Goal: Task Accomplishment & Management: Complete application form

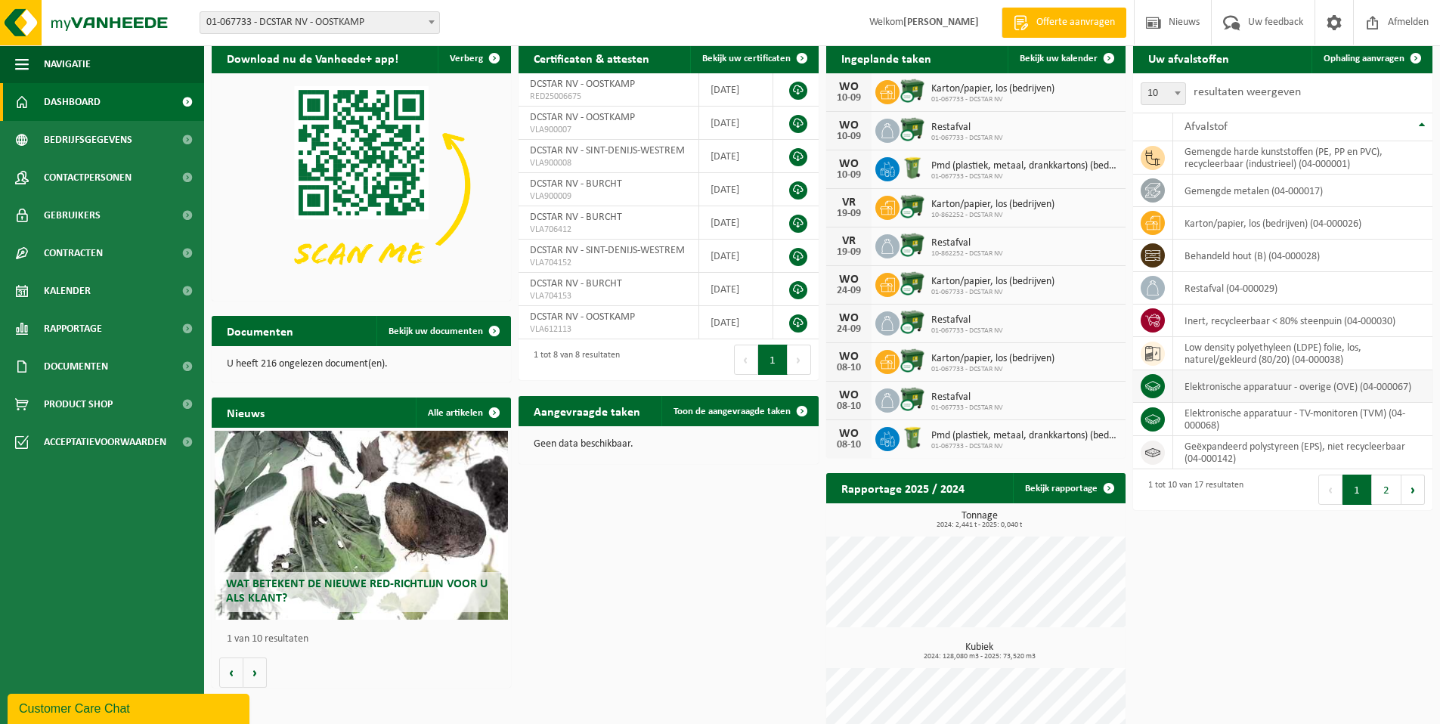
scroll to position [51, 0]
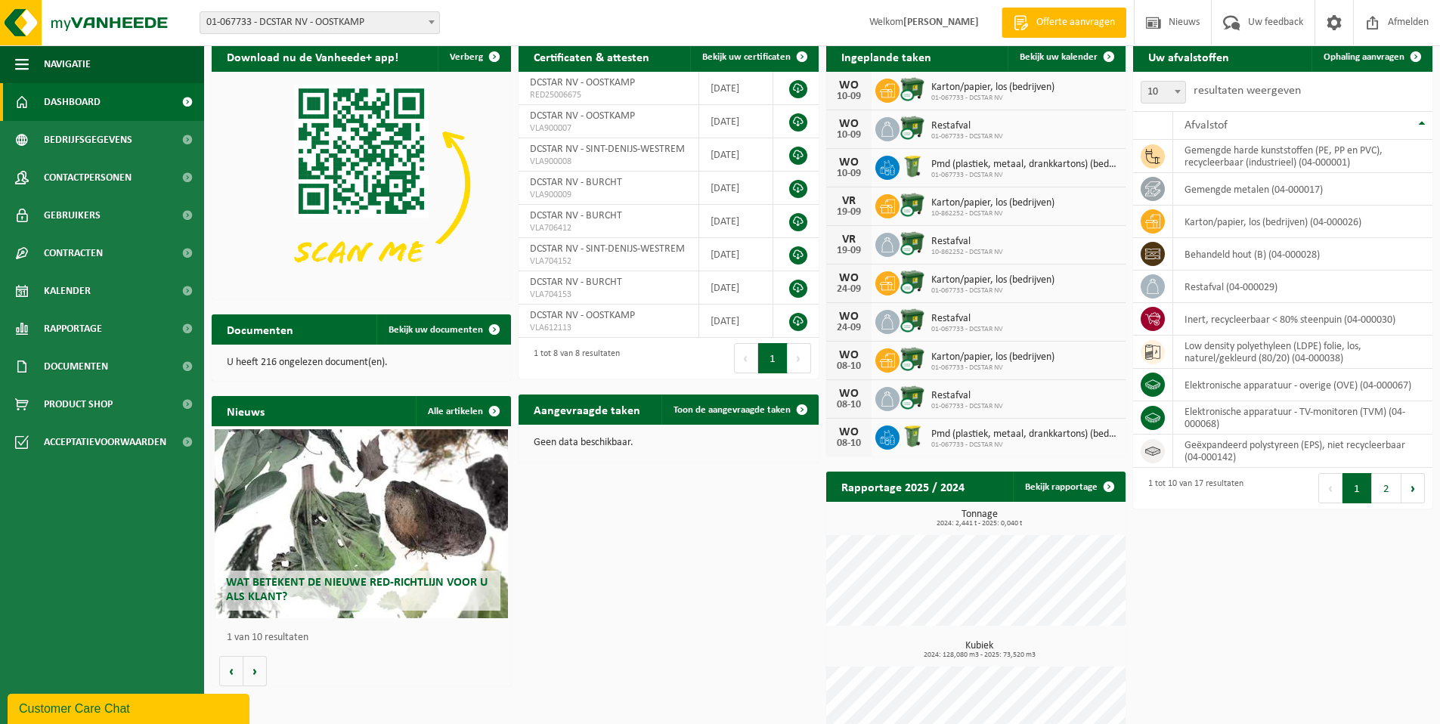
click at [1388, 484] on button "2" at bounding box center [1386, 488] width 29 height 30
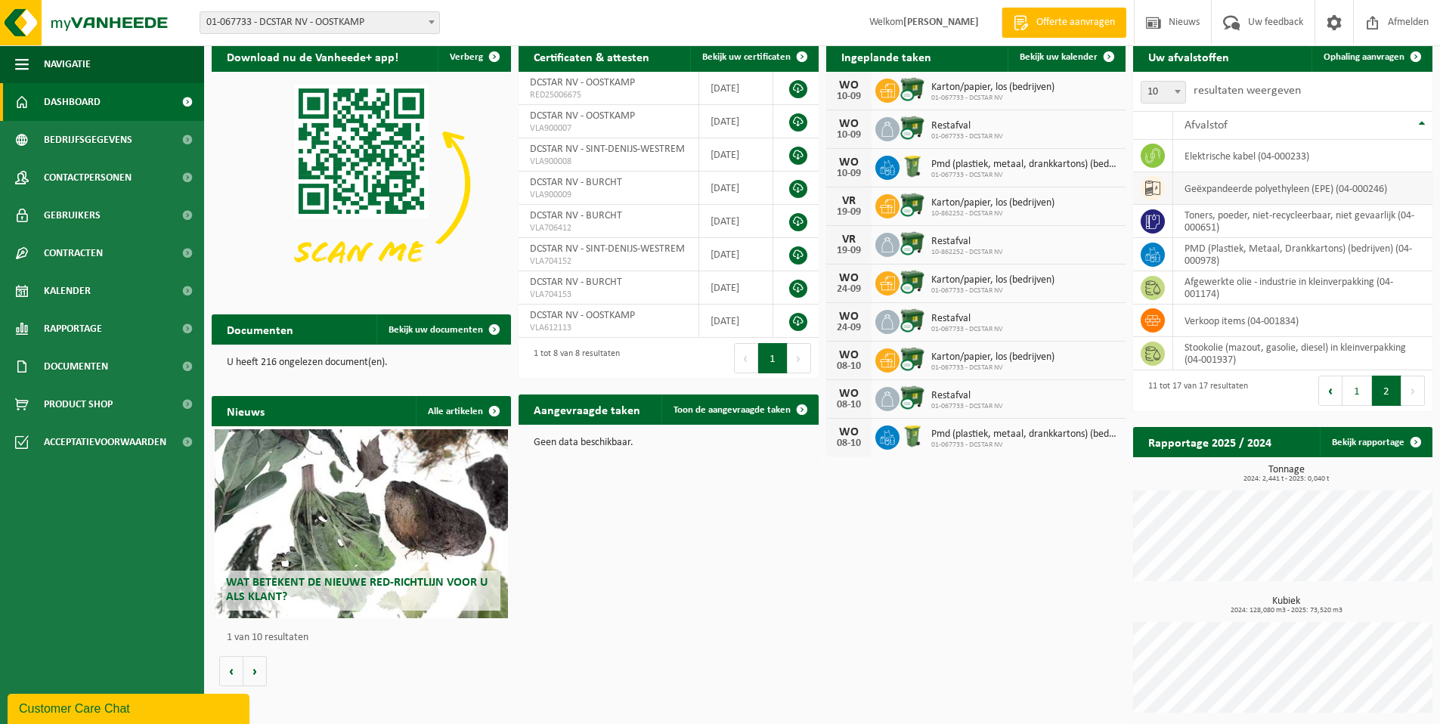
click at [1241, 188] on td "geëxpandeerde polyethyleen (EPE) (04-000246)" at bounding box center [1302, 188] width 259 height 33
click at [1156, 184] on icon at bounding box center [1152, 188] width 15 height 15
click at [1228, 188] on td "geëxpandeerde polyethyleen (EPE) (04-000246)" at bounding box center [1302, 188] width 259 height 33
click at [1350, 59] on span "Ophaling aanvragen" at bounding box center [1364, 57] width 81 height 10
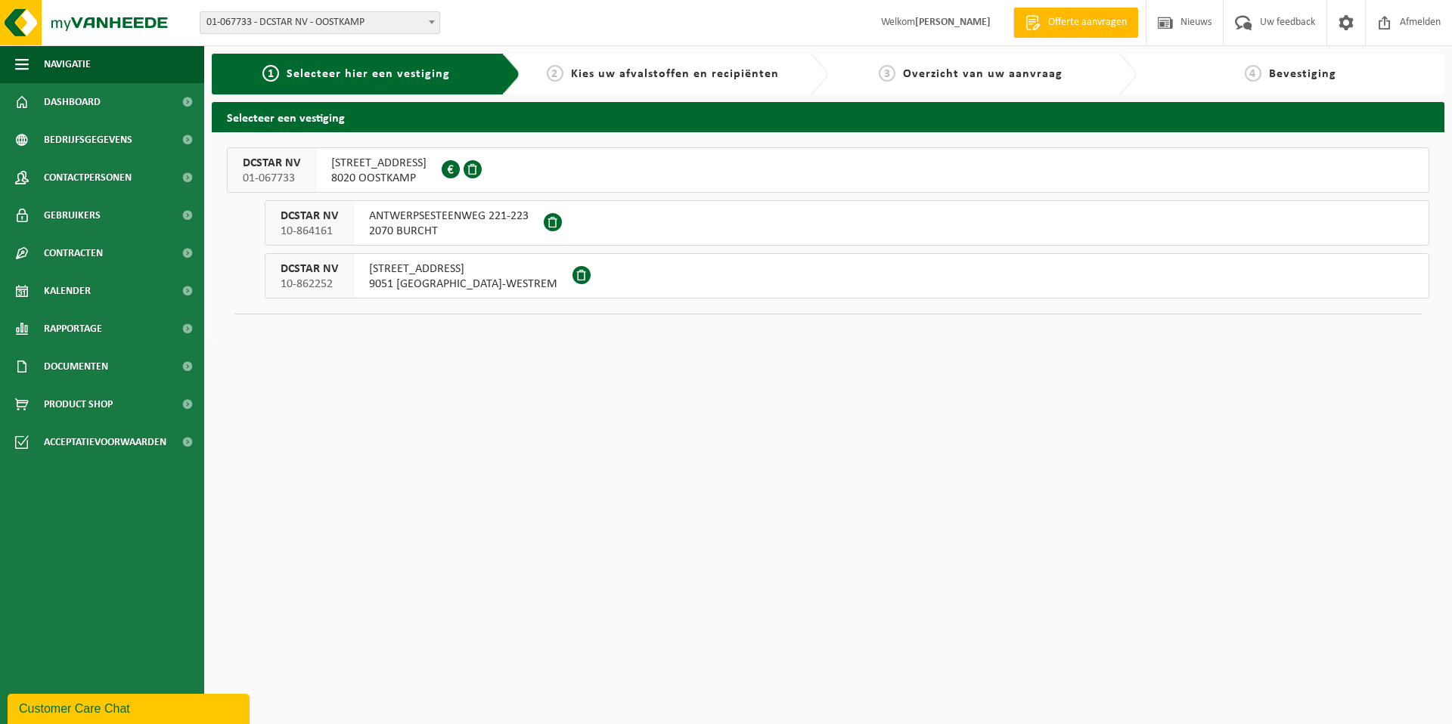
click at [398, 163] on span "BRUGSESTRAAT 196/1" at bounding box center [378, 163] width 95 height 15
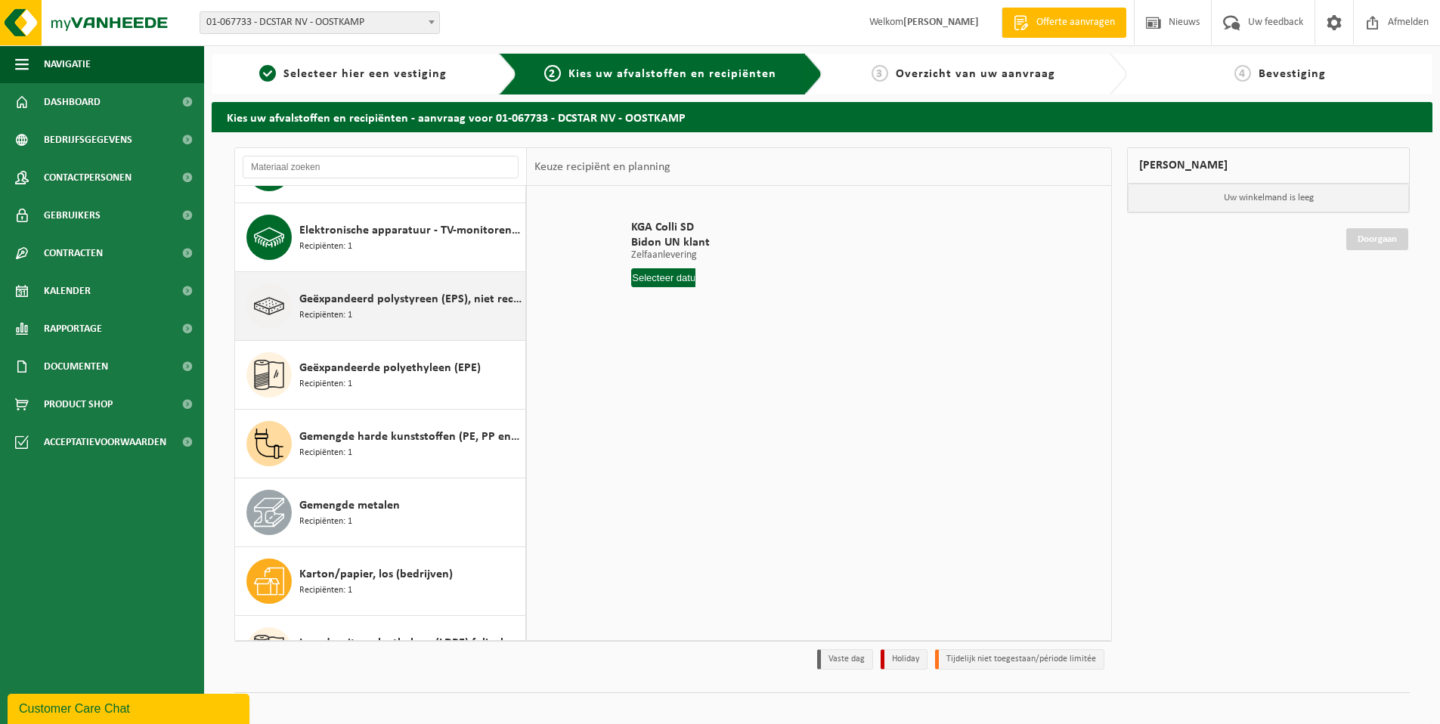
scroll to position [258, 0]
click at [275, 308] on icon at bounding box center [269, 306] width 30 height 30
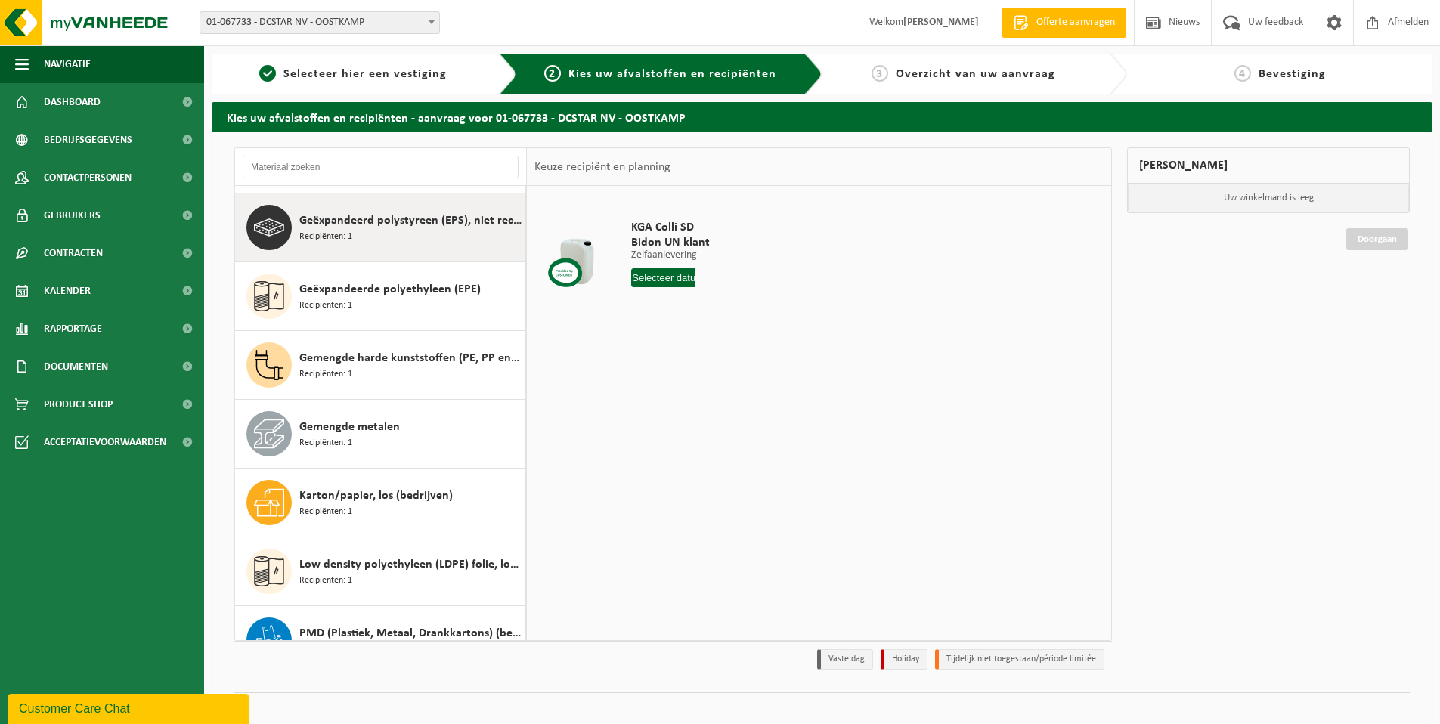
scroll to position [344, 0]
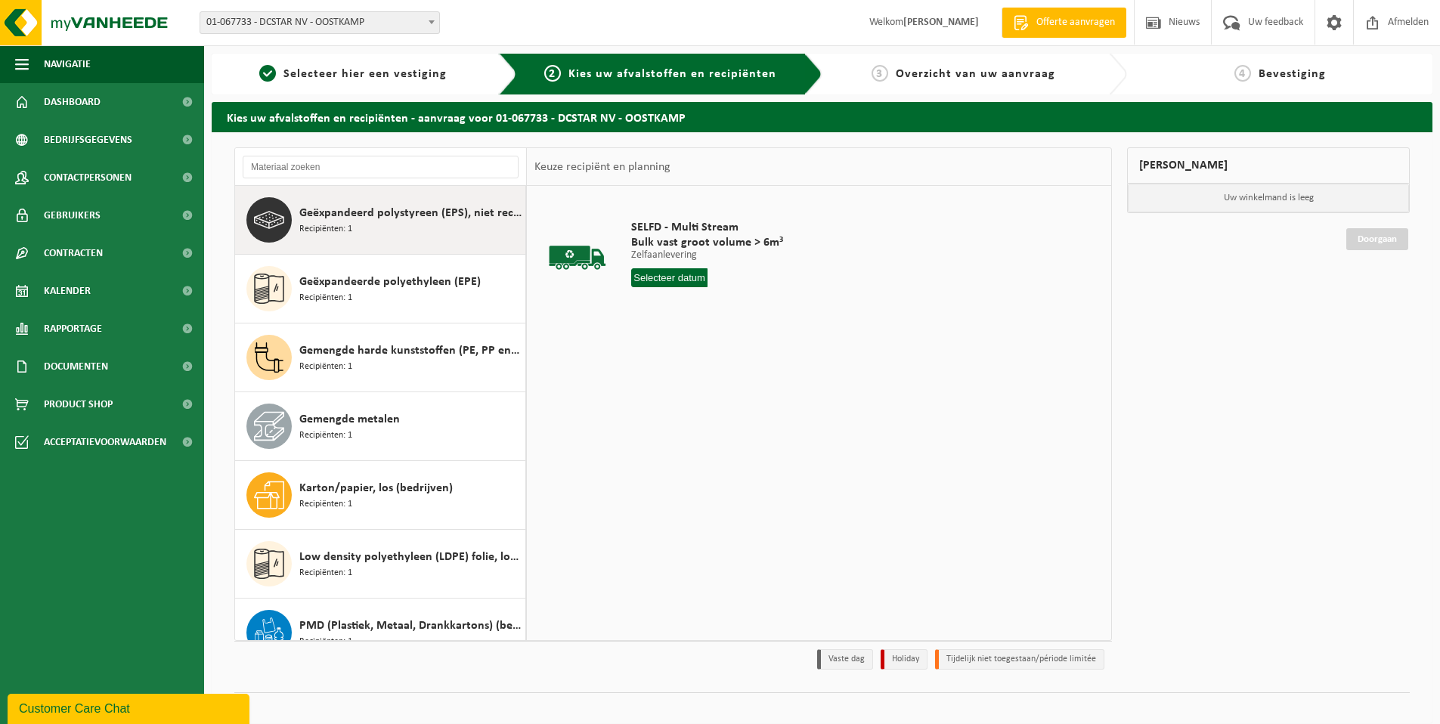
click at [656, 277] on input "text" at bounding box center [669, 277] width 76 height 19
click at [749, 383] on div "12" at bounding box center [752, 388] width 26 height 24
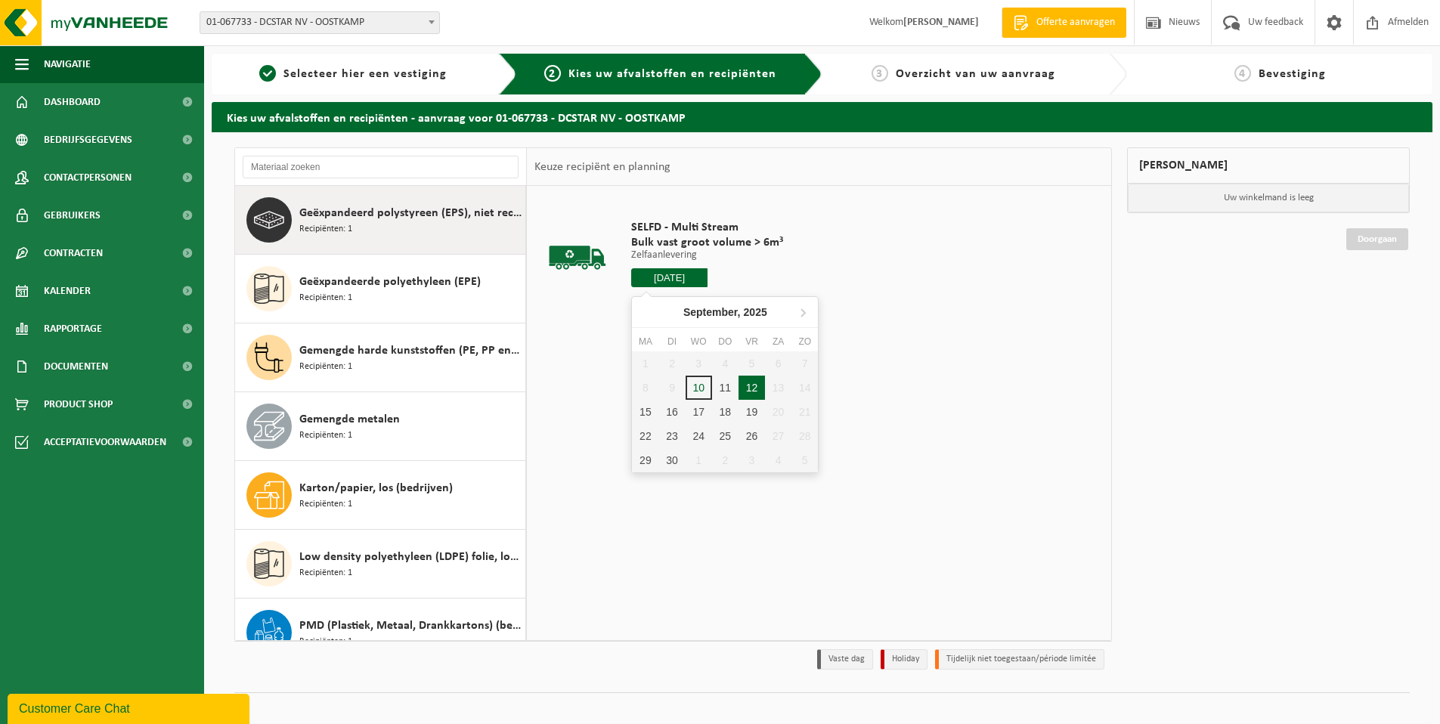
type input "Van [DATE]"
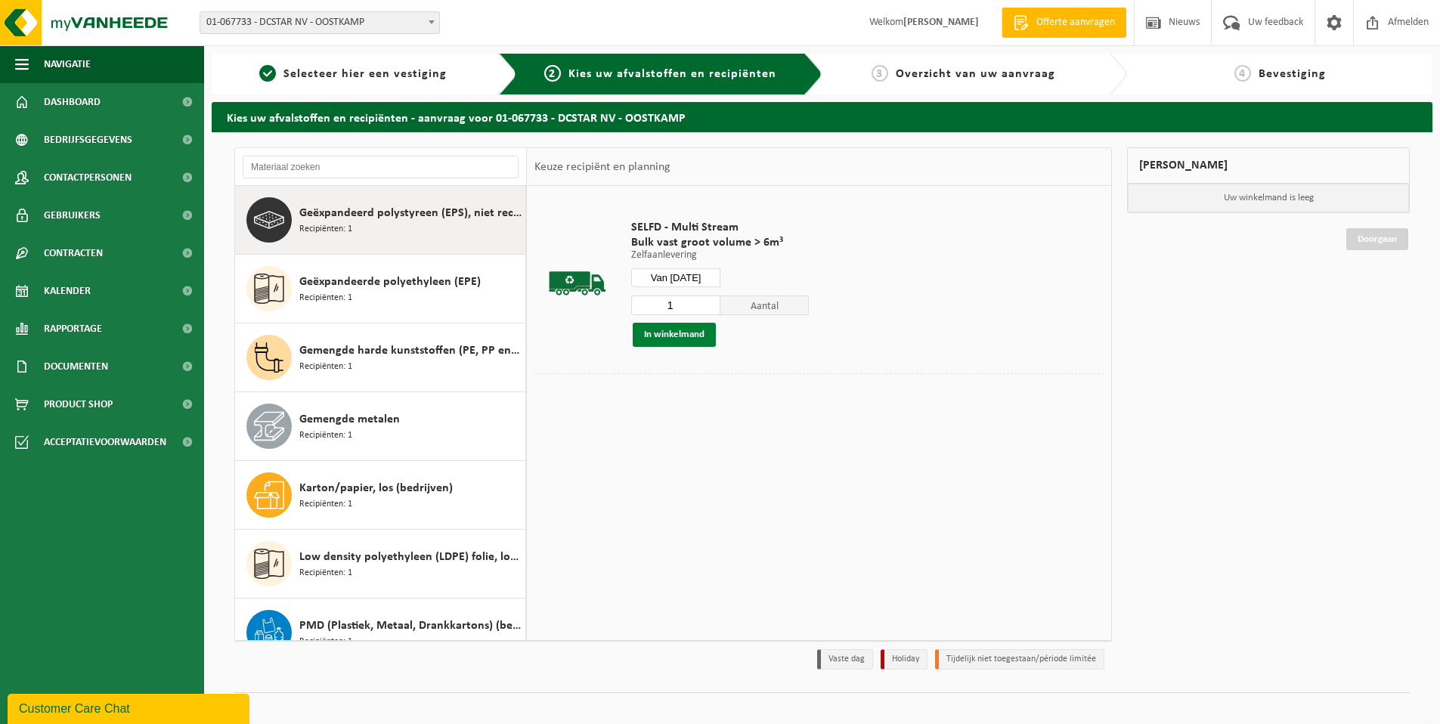
click at [680, 334] on button "In winkelmand" at bounding box center [674, 335] width 83 height 24
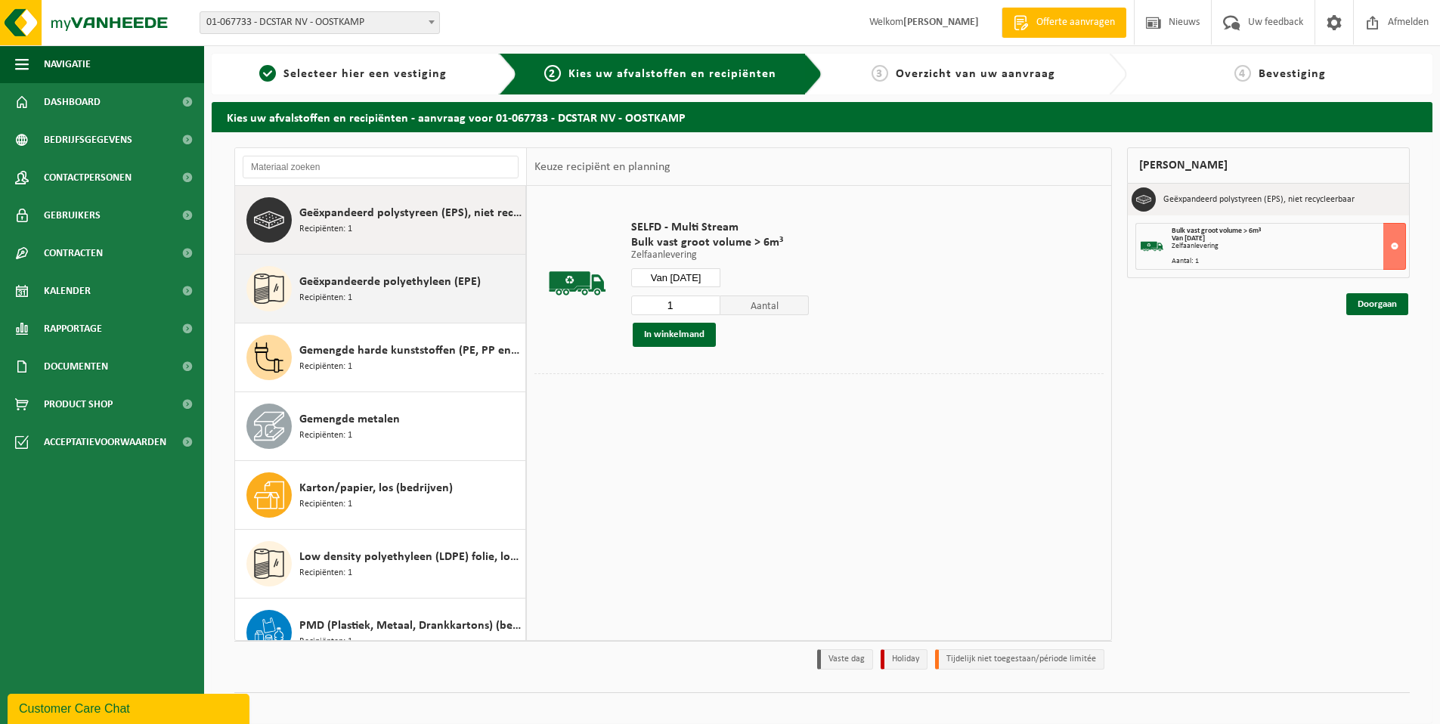
click at [417, 292] on div "Geëxpandeerde polyethyleen (EPE) Recipiënten: 1" at bounding box center [410, 288] width 222 height 45
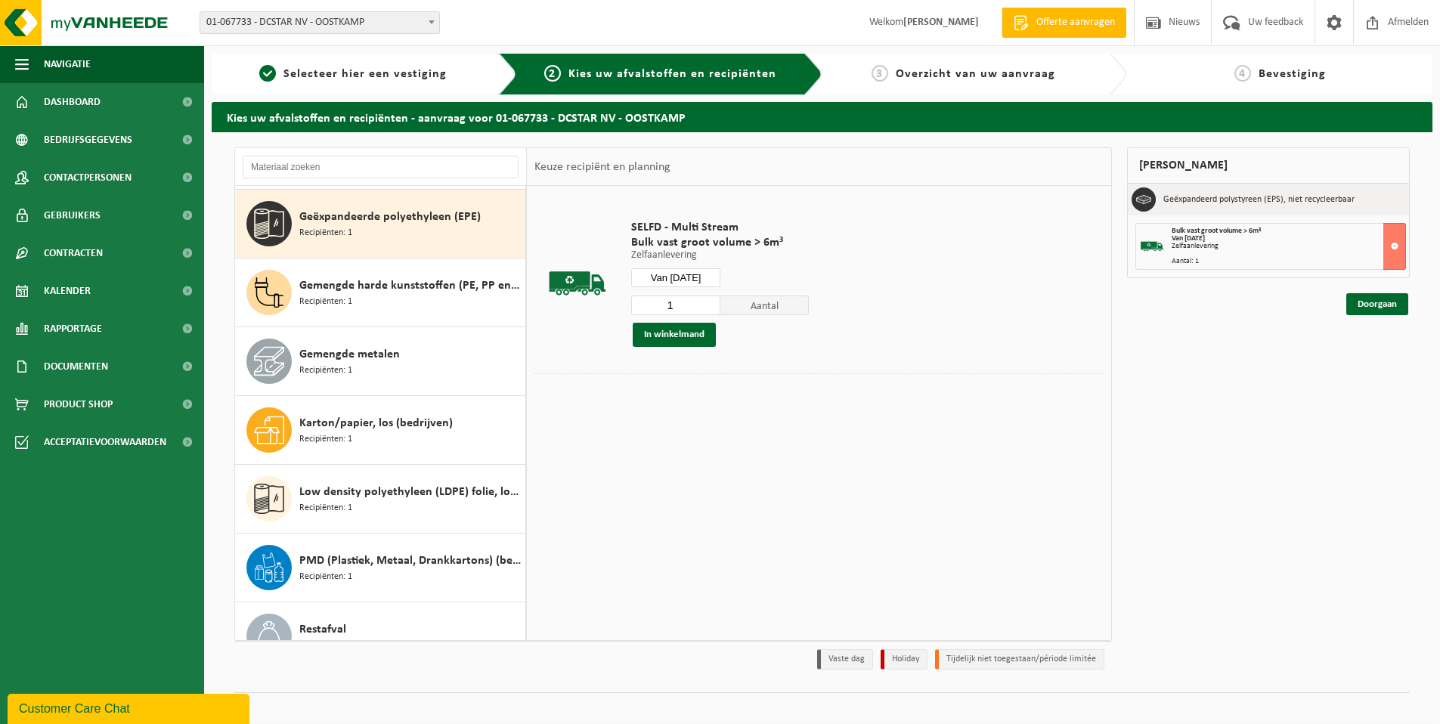
scroll to position [413, 0]
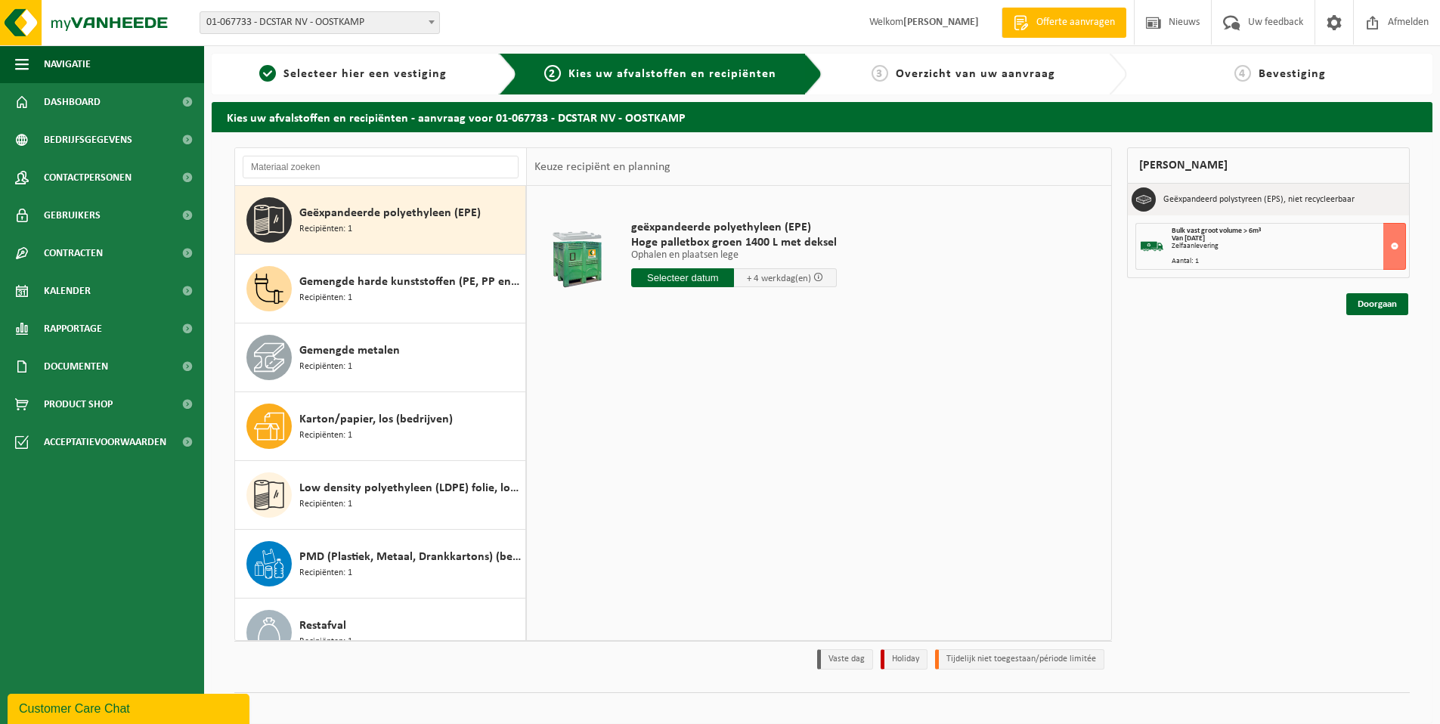
click at [696, 278] on input "text" at bounding box center [682, 277] width 103 height 19
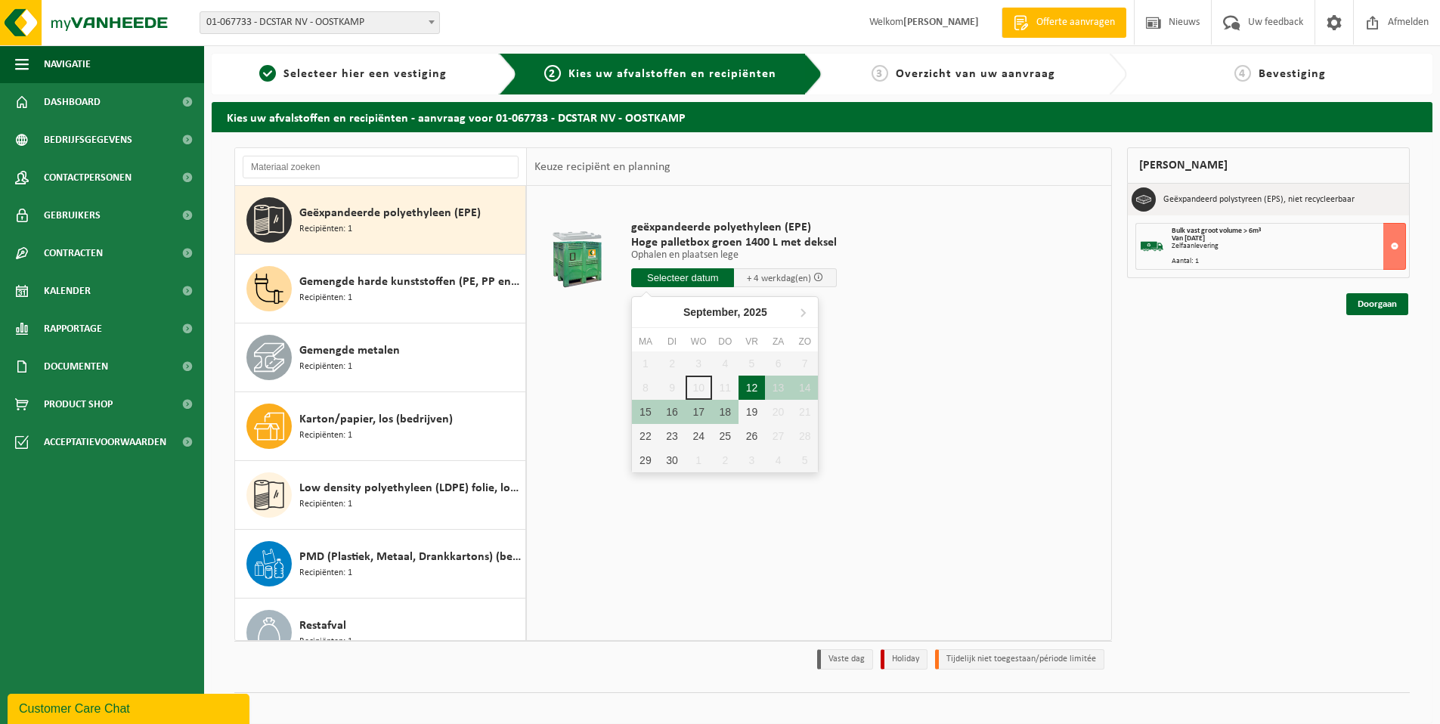
click at [750, 383] on div "12" at bounding box center [752, 388] width 26 height 24
type input "Van 2025-09-12"
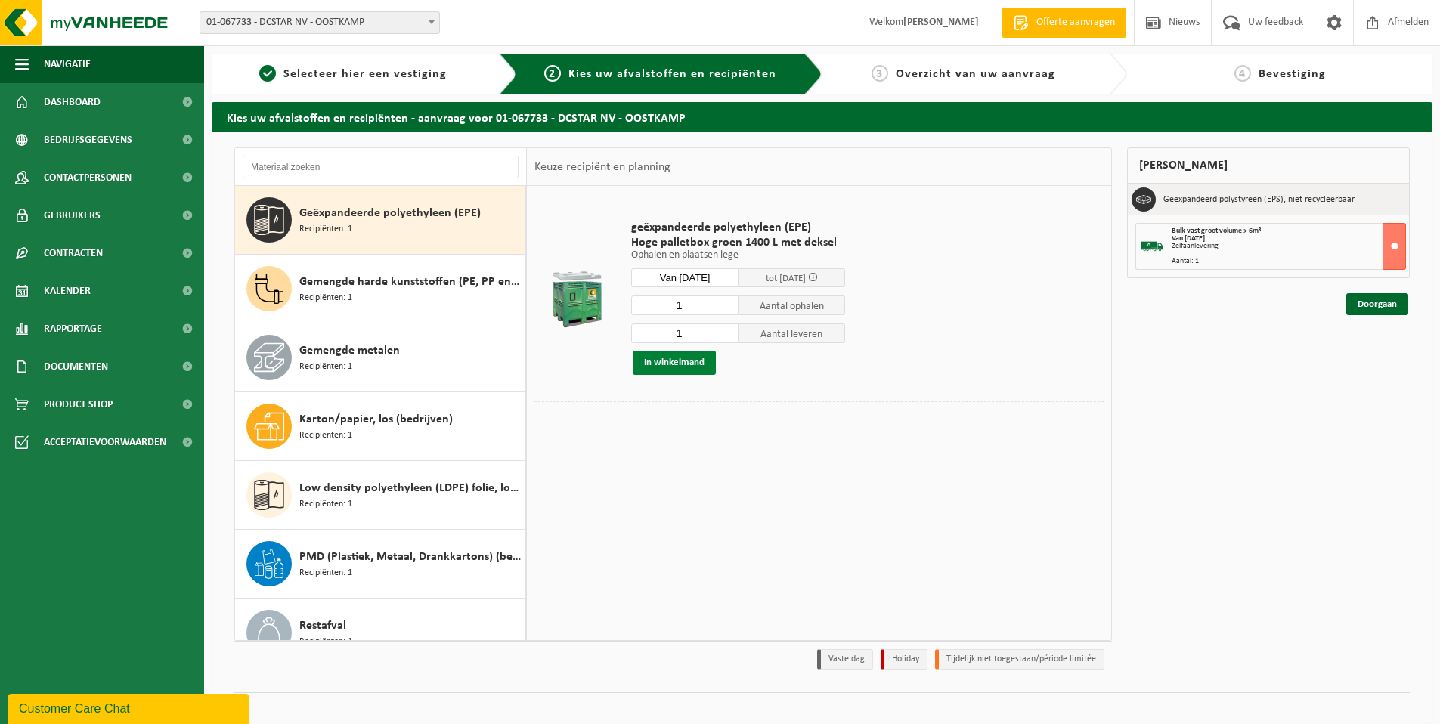
click at [680, 364] on button "In winkelmand" at bounding box center [674, 363] width 83 height 24
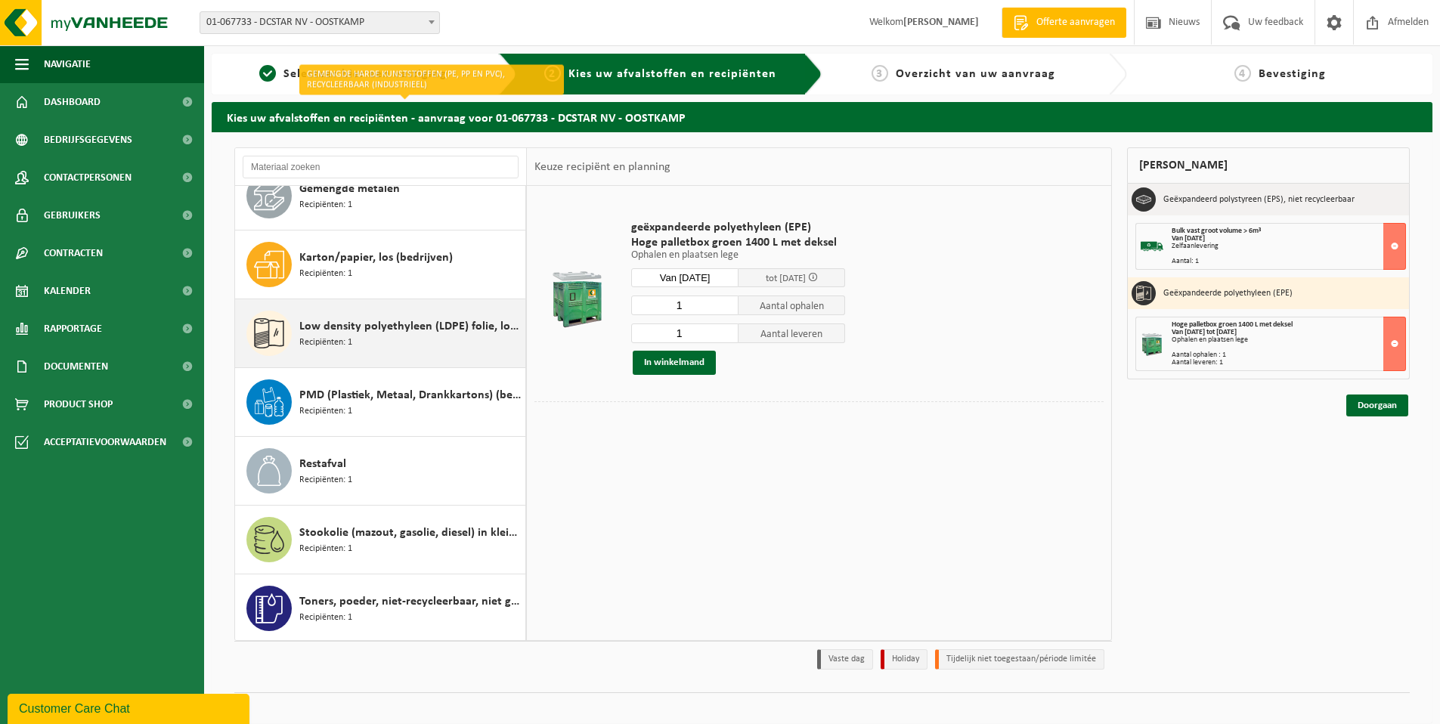
scroll to position [577, 0]
click at [403, 324] on span "Low density polyethyleen (LDPE) folie, los, naturel/gekleurd (80/20)" at bounding box center [410, 324] width 222 height 18
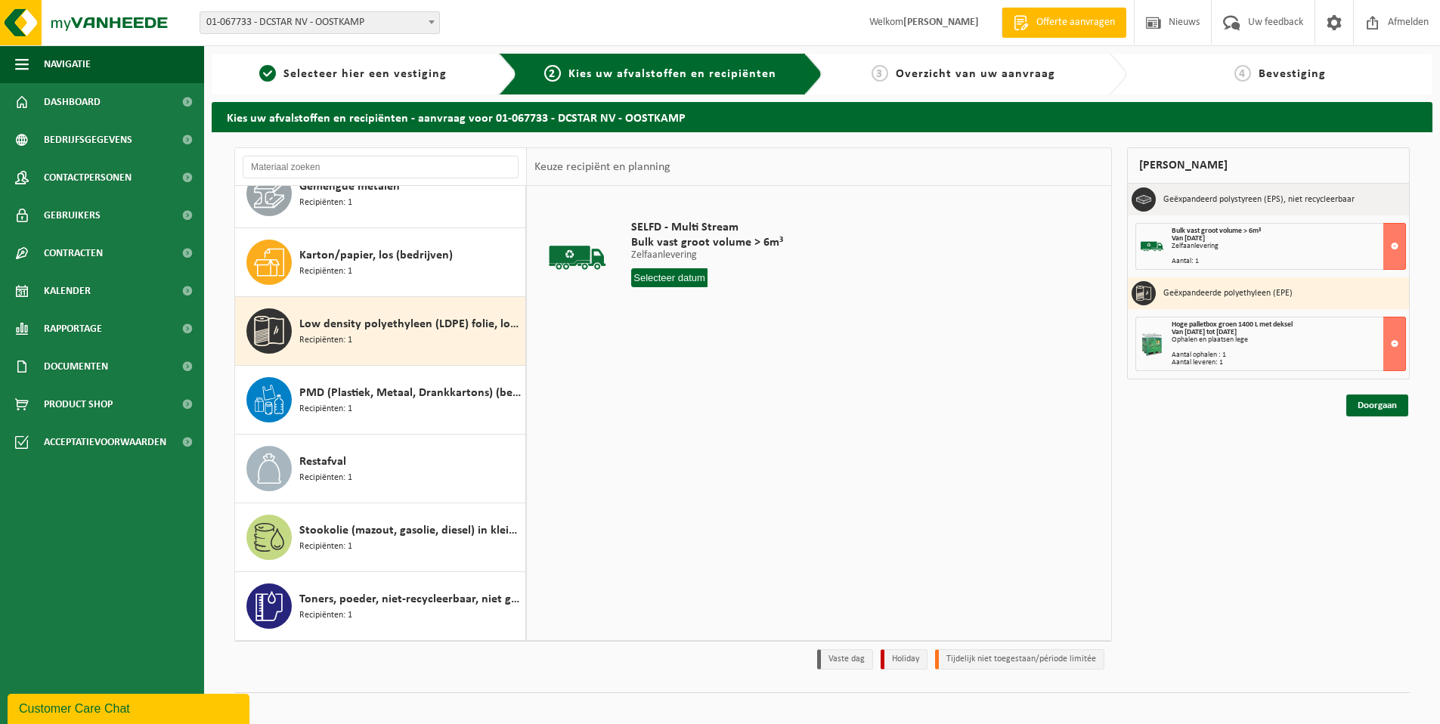
click at [668, 285] on input "text" at bounding box center [669, 277] width 76 height 19
click at [740, 383] on div "12" at bounding box center [752, 388] width 26 height 24
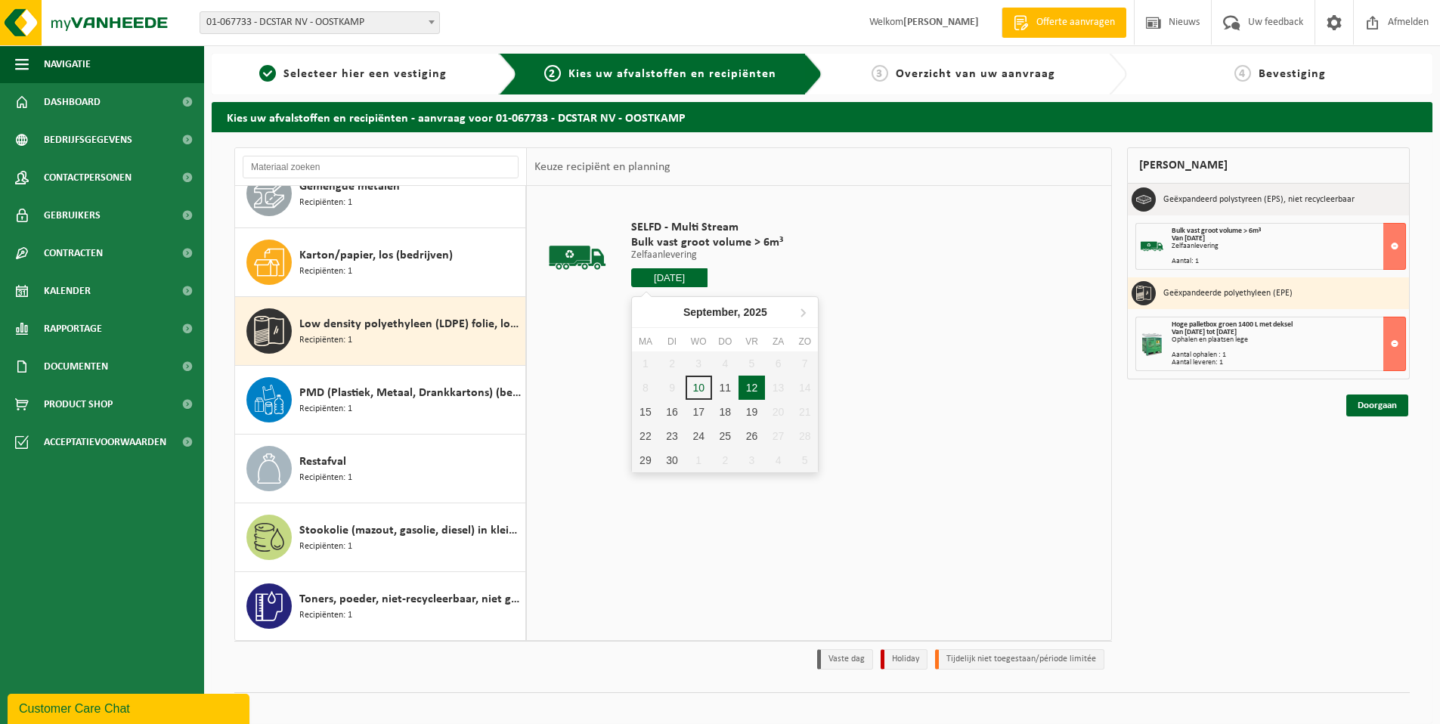
type input "Van [DATE]"
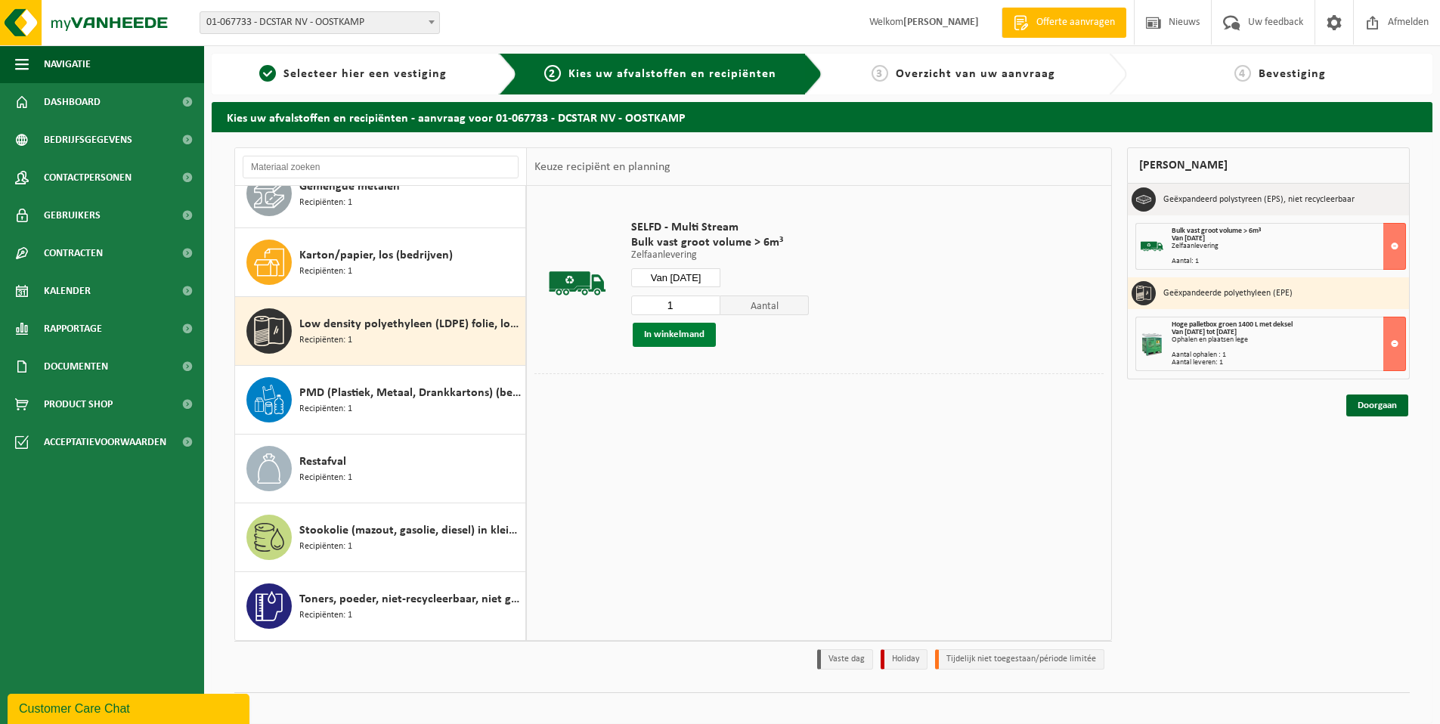
click at [656, 331] on button "In winkelmand" at bounding box center [674, 335] width 83 height 24
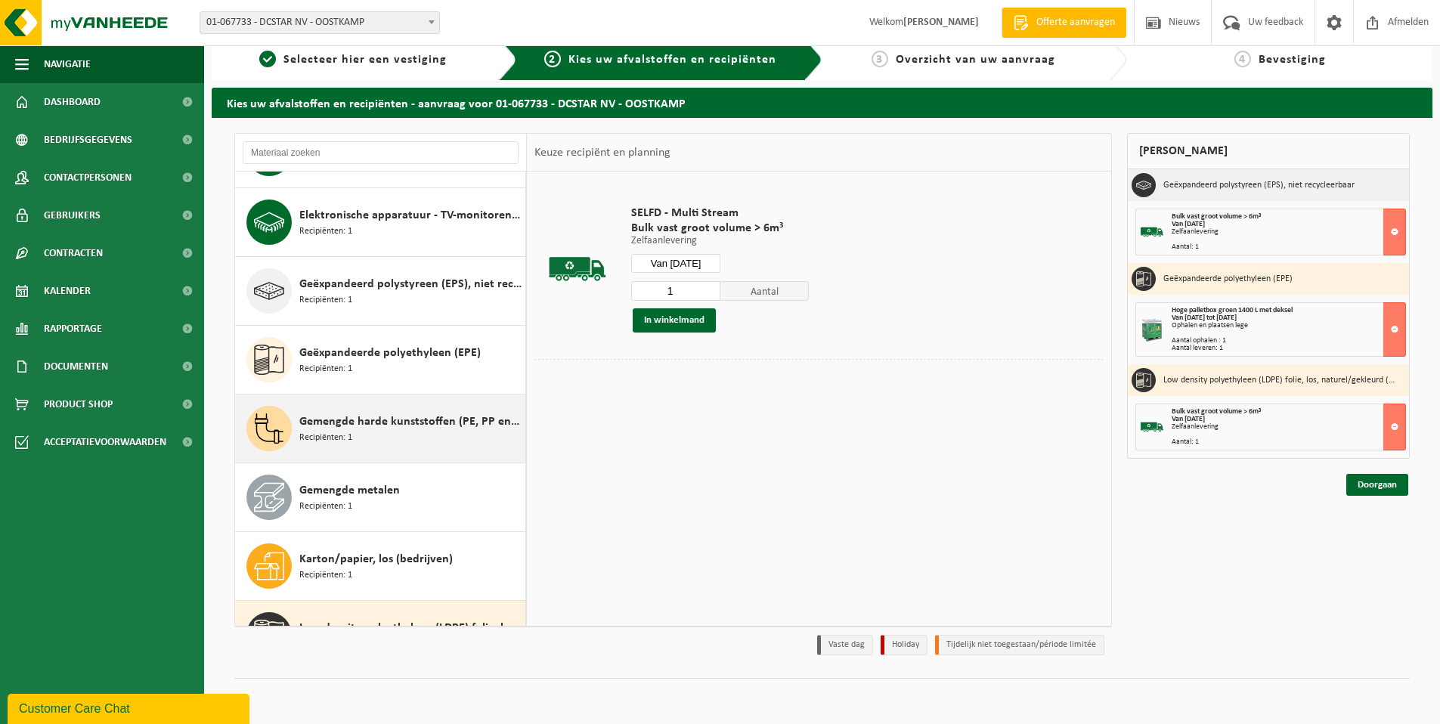
scroll to position [0, 0]
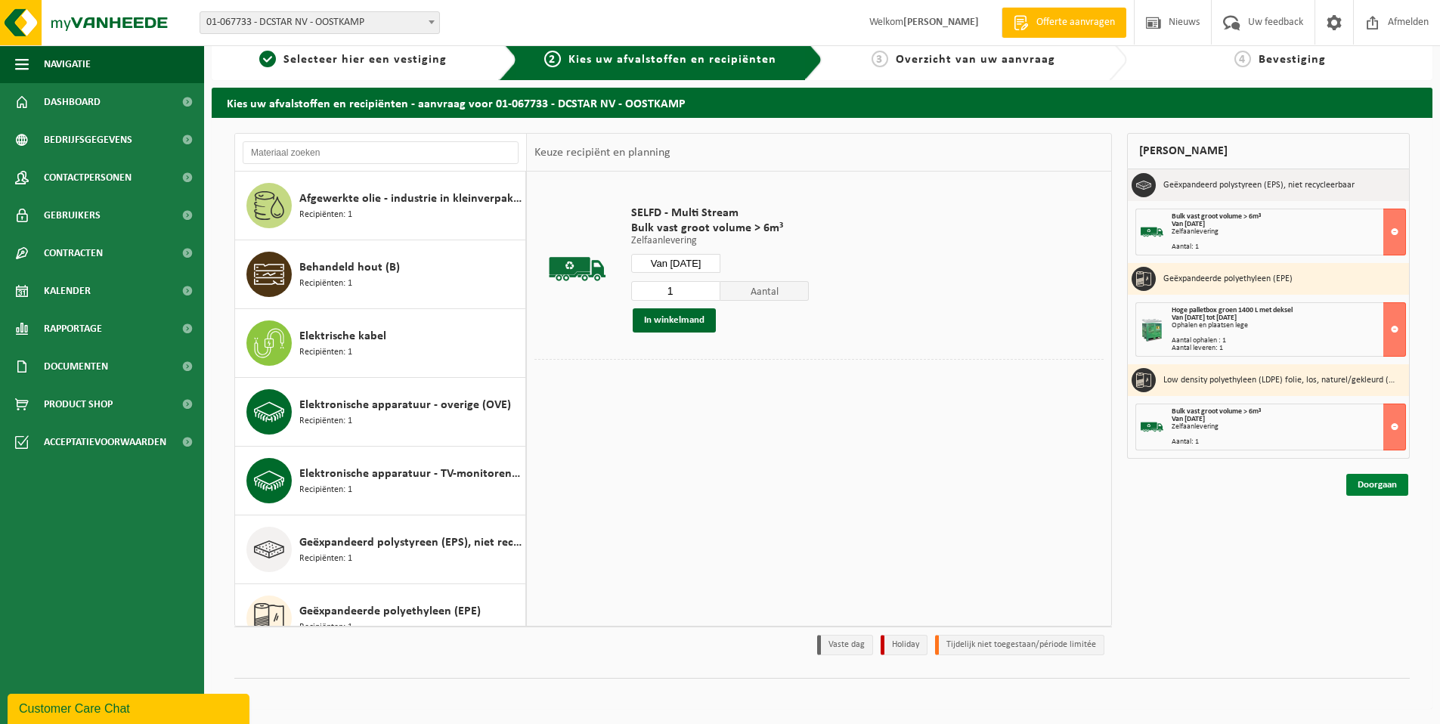
click at [1374, 480] on link "Doorgaan" at bounding box center [1378, 485] width 62 height 22
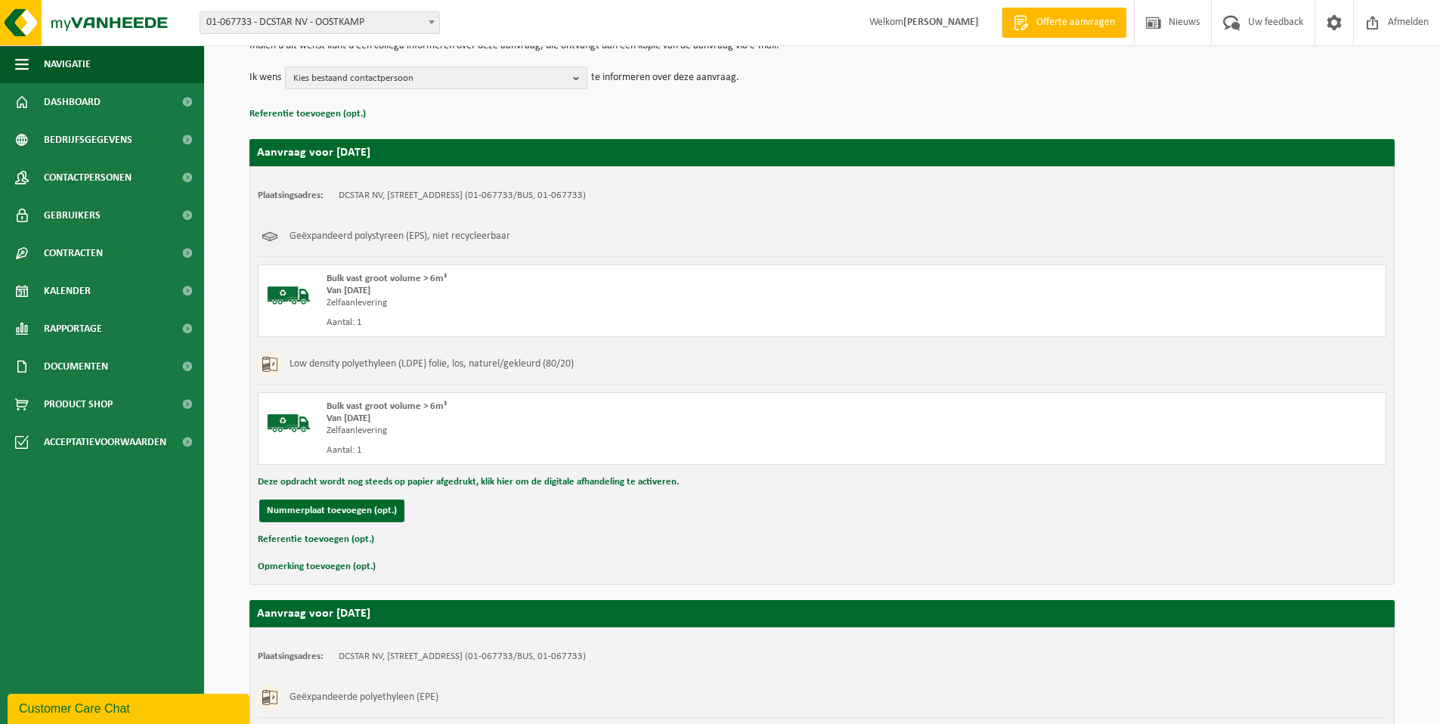
scroll to position [175, 0]
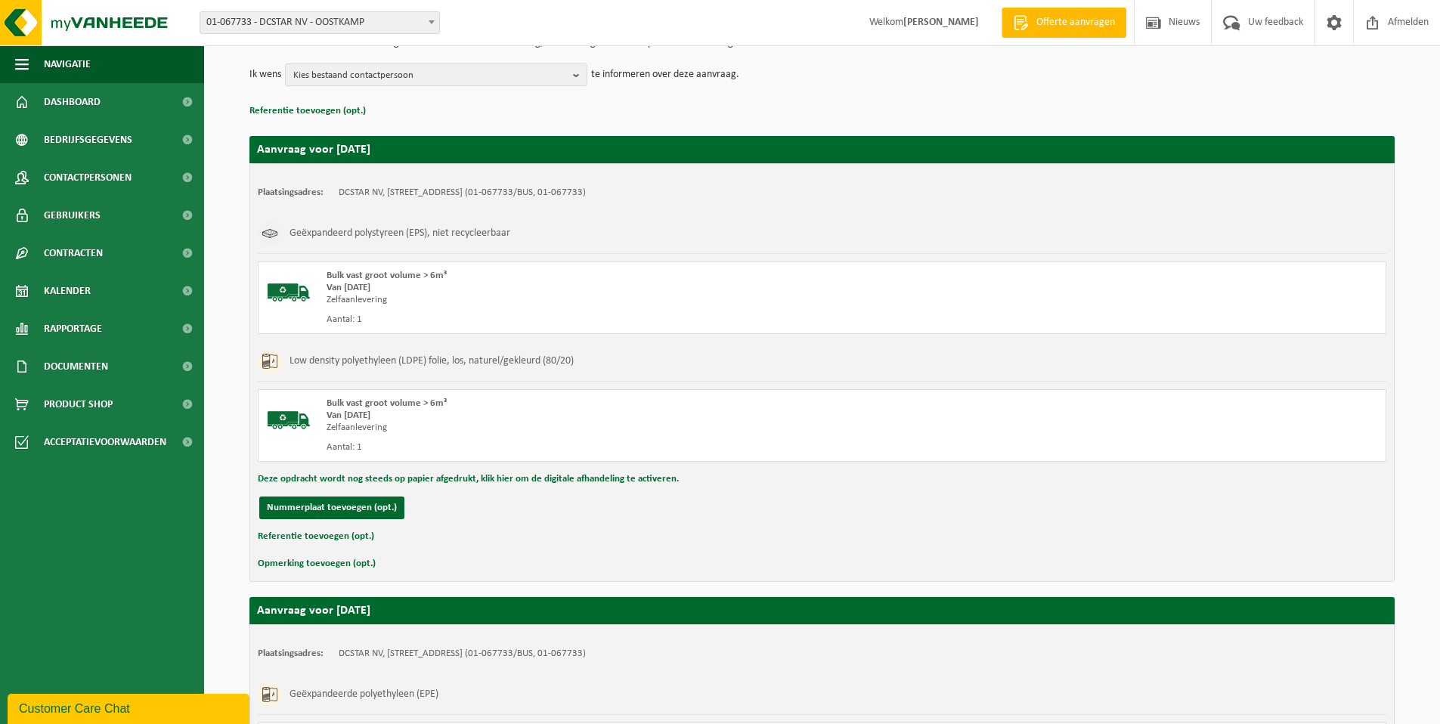
click at [356, 235] on h3 "Geëxpandeerd polystyreen (EPS), niet recycleerbaar" at bounding box center [400, 234] width 221 height 24
click at [576, 74] on b "button" at bounding box center [580, 74] width 14 height 21
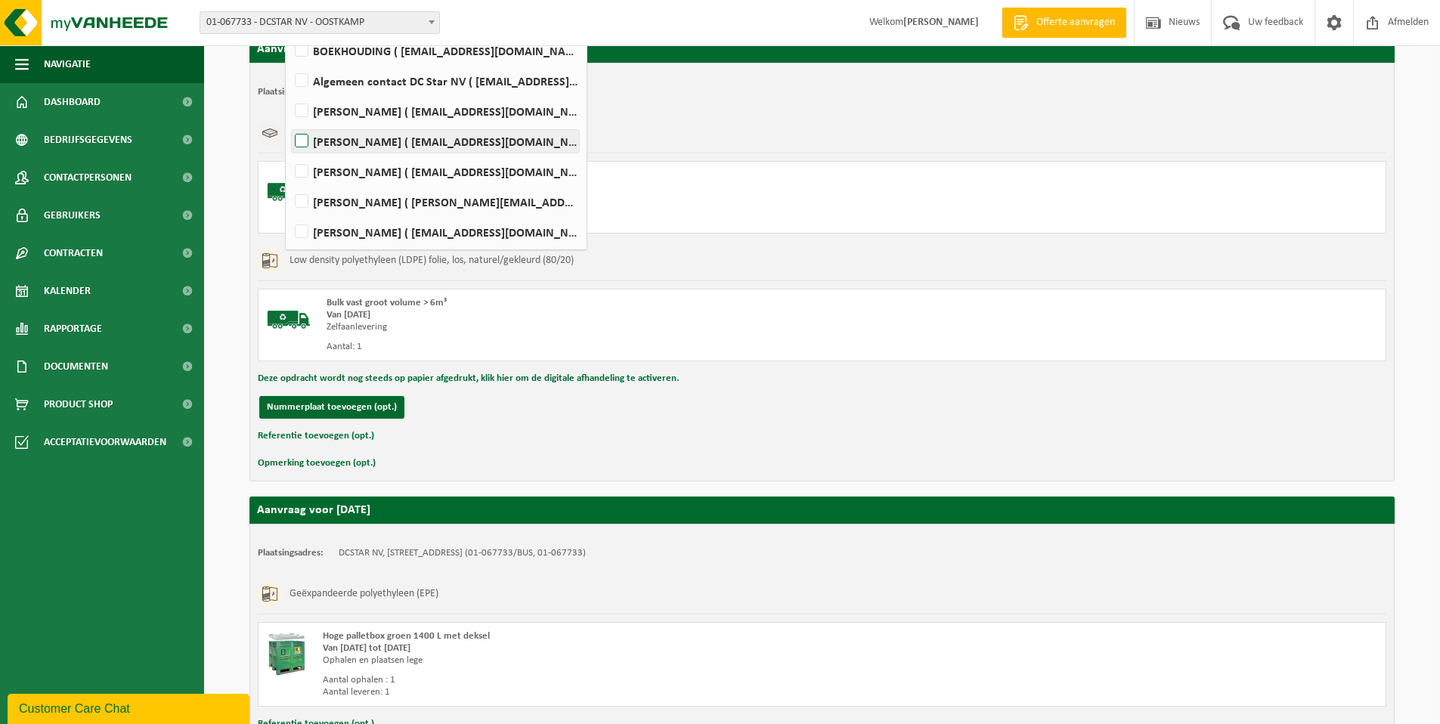
scroll to position [91, 0]
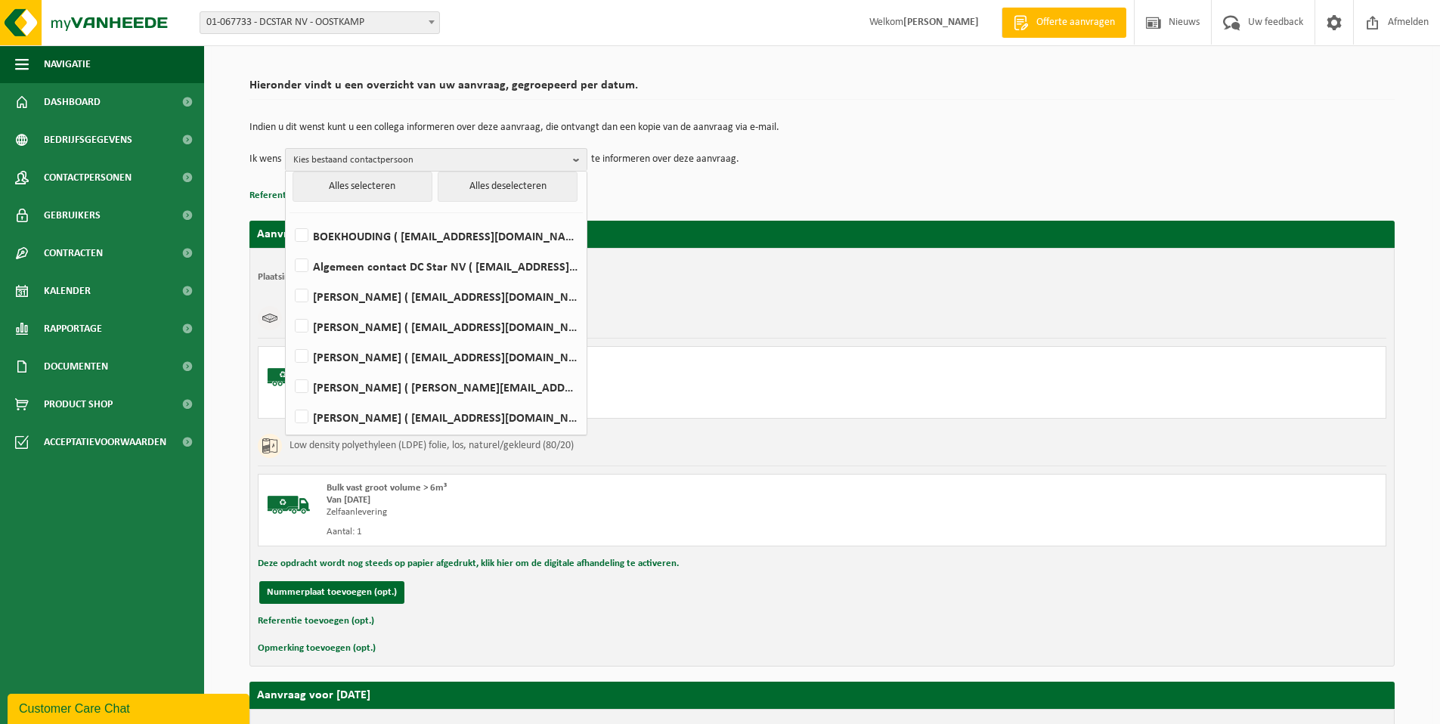
click at [761, 156] on td "Ik wens Kies bestaand contactpersoon Alles selecteren Alles deselecteren BOEKHO…" at bounding box center [822, 159] width 1145 height 23
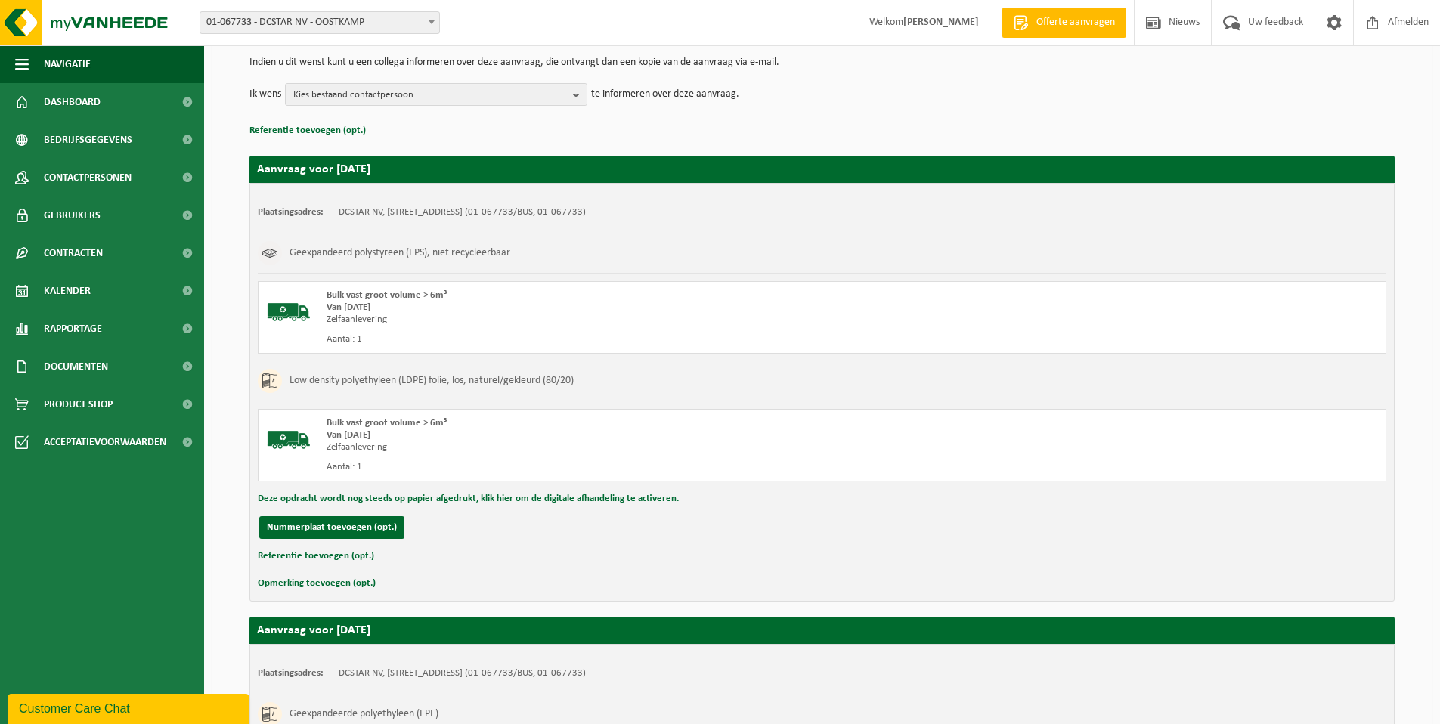
scroll to position [0, 0]
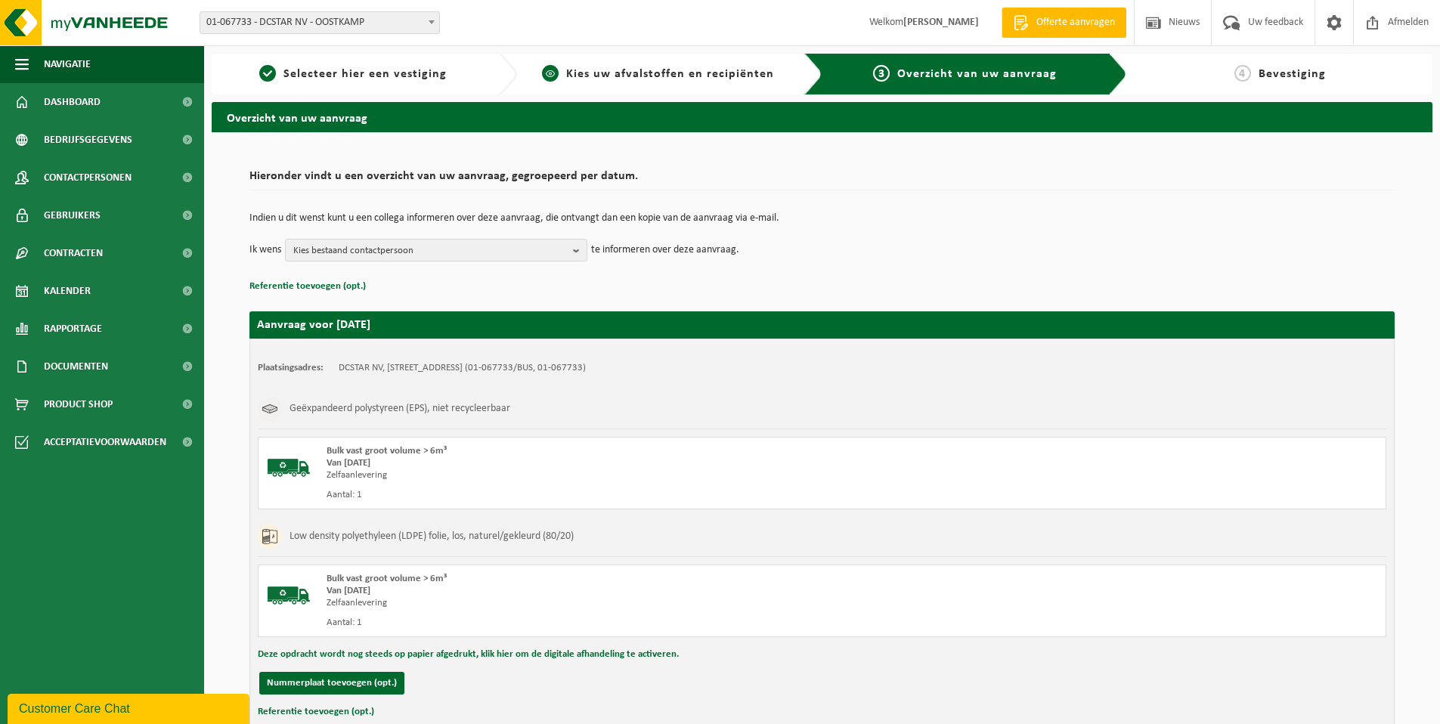
click at [611, 71] on span "Kies uw afvalstoffen en recipiënten" at bounding box center [670, 74] width 208 height 12
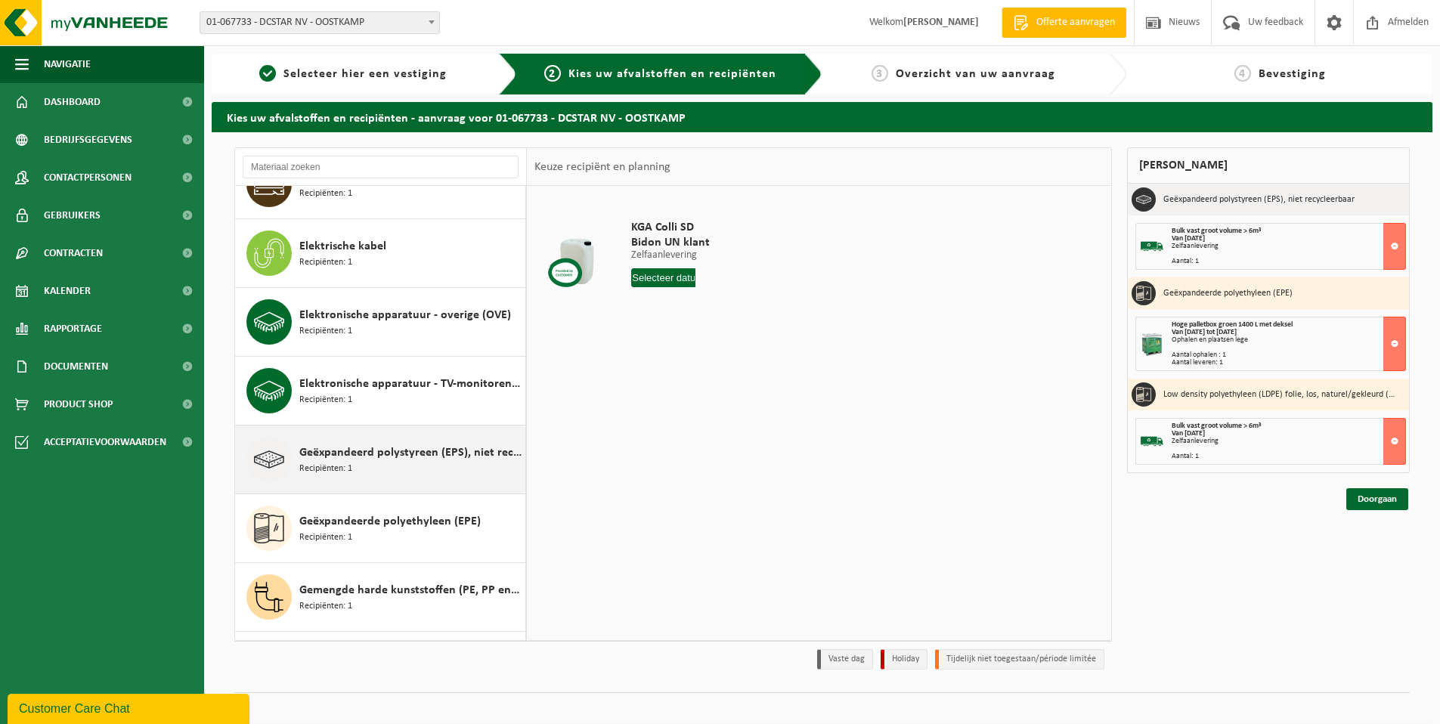
click at [388, 453] on span "Geëxpandeerd polystyreen (EPS), niet recycleerbaar" at bounding box center [410, 453] width 222 height 18
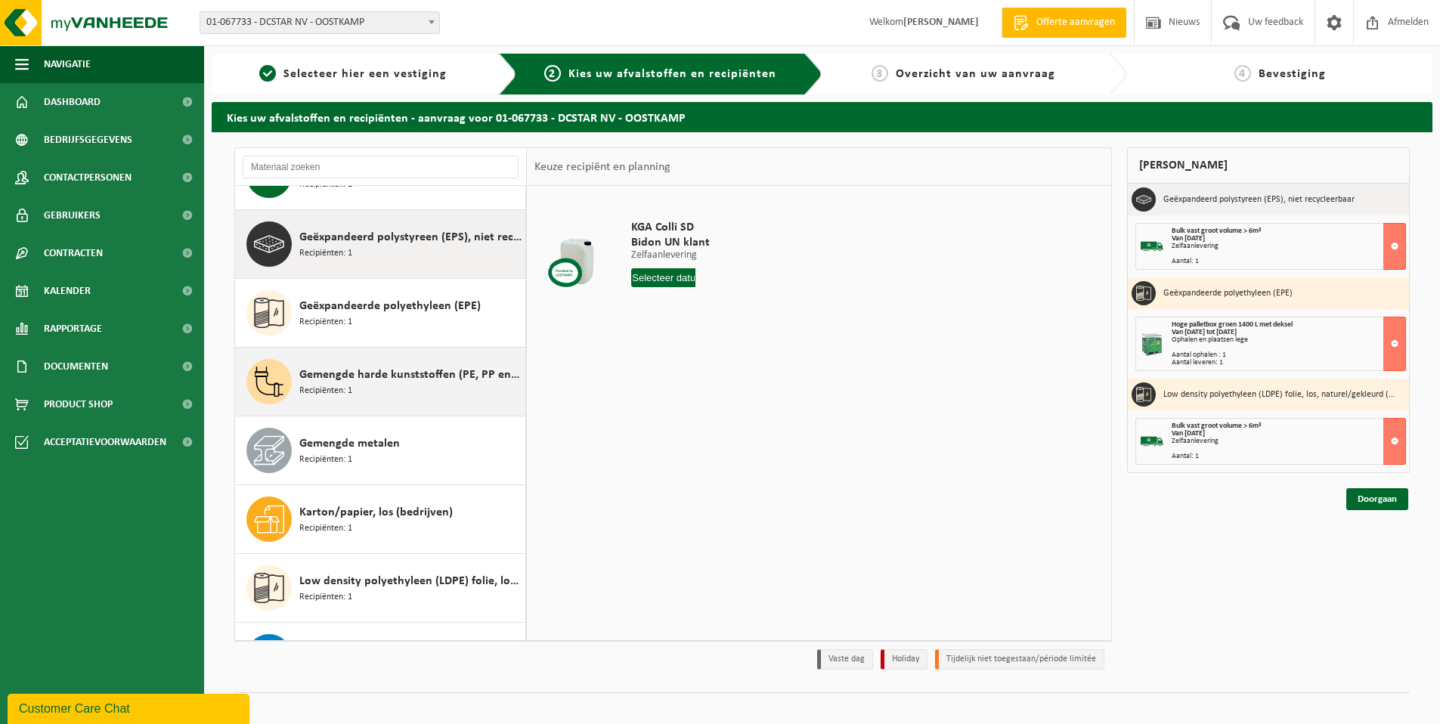
scroll to position [344, 0]
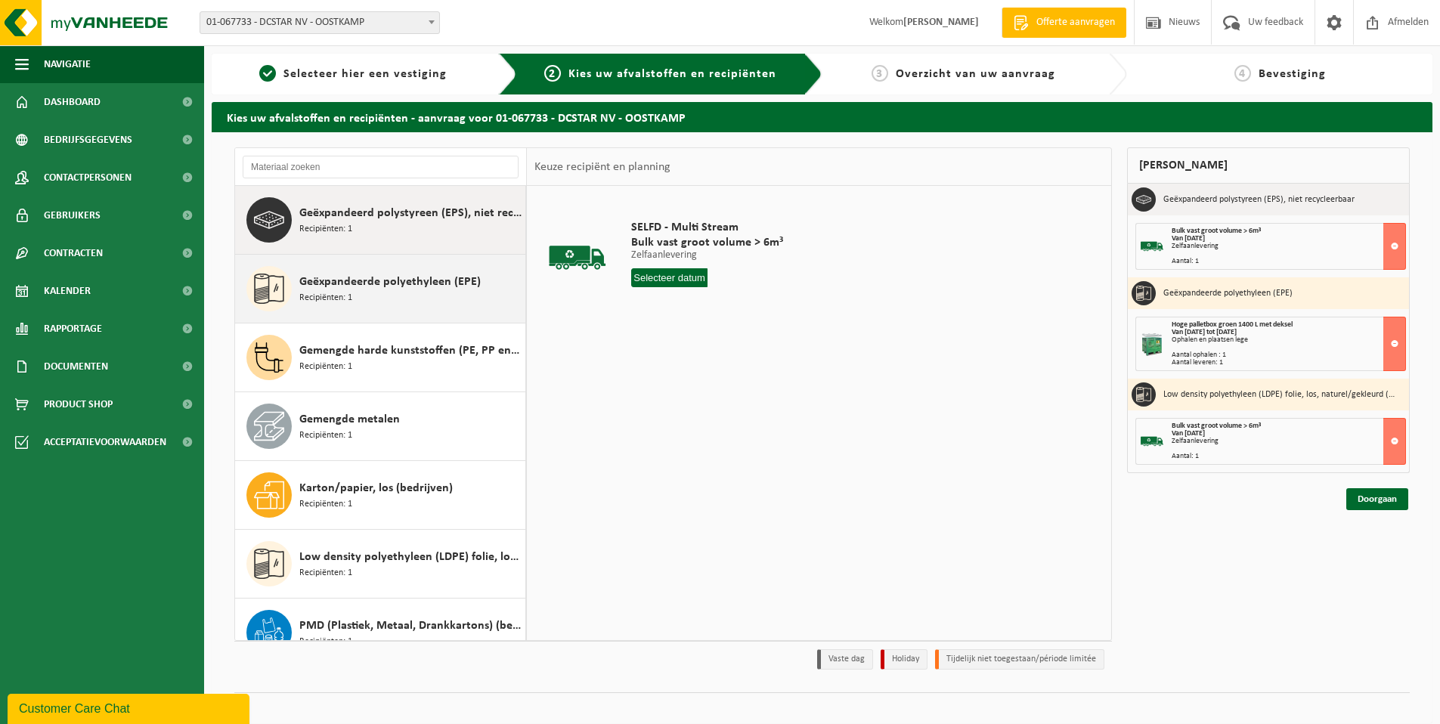
click at [384, 286] on span "Geëxpandeerde polyethyleen (EPE)" at bounding box center [389, 282] width 181 height 18
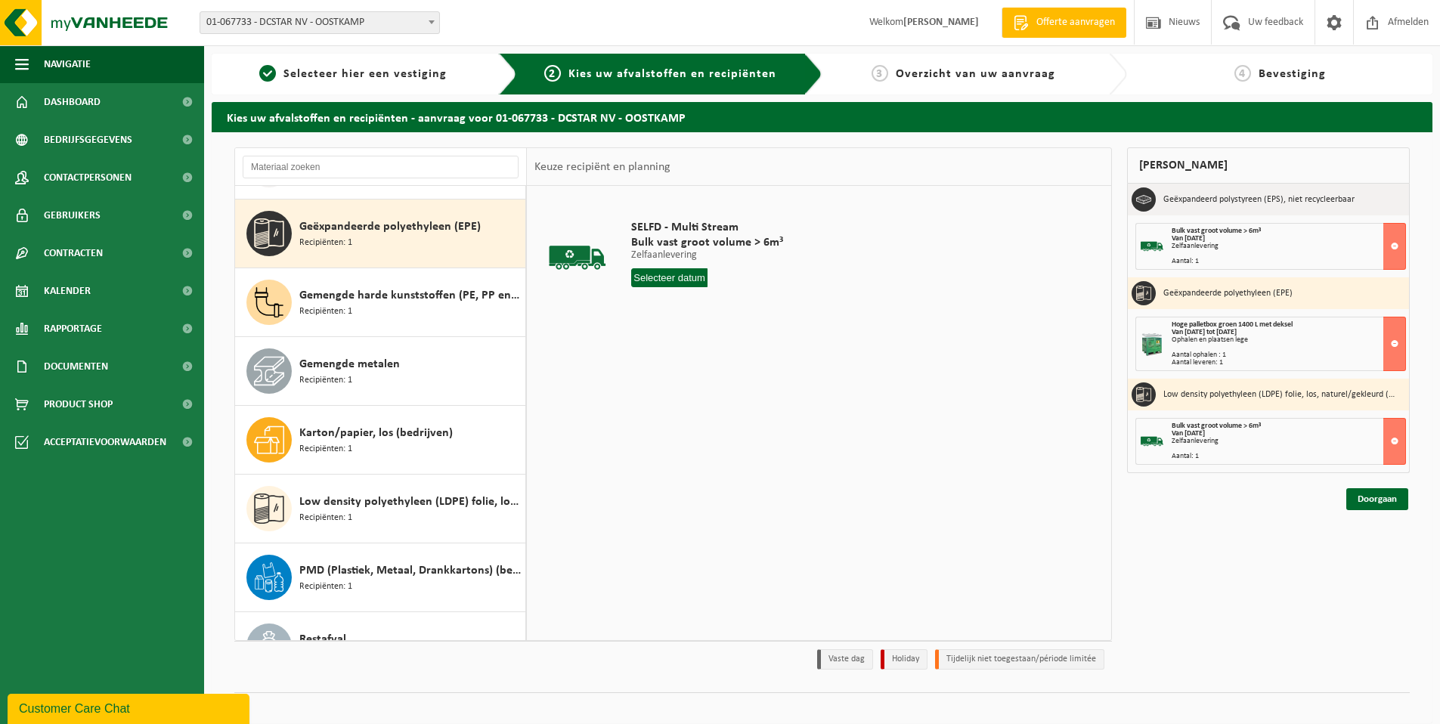
scroll to position [413, 0]
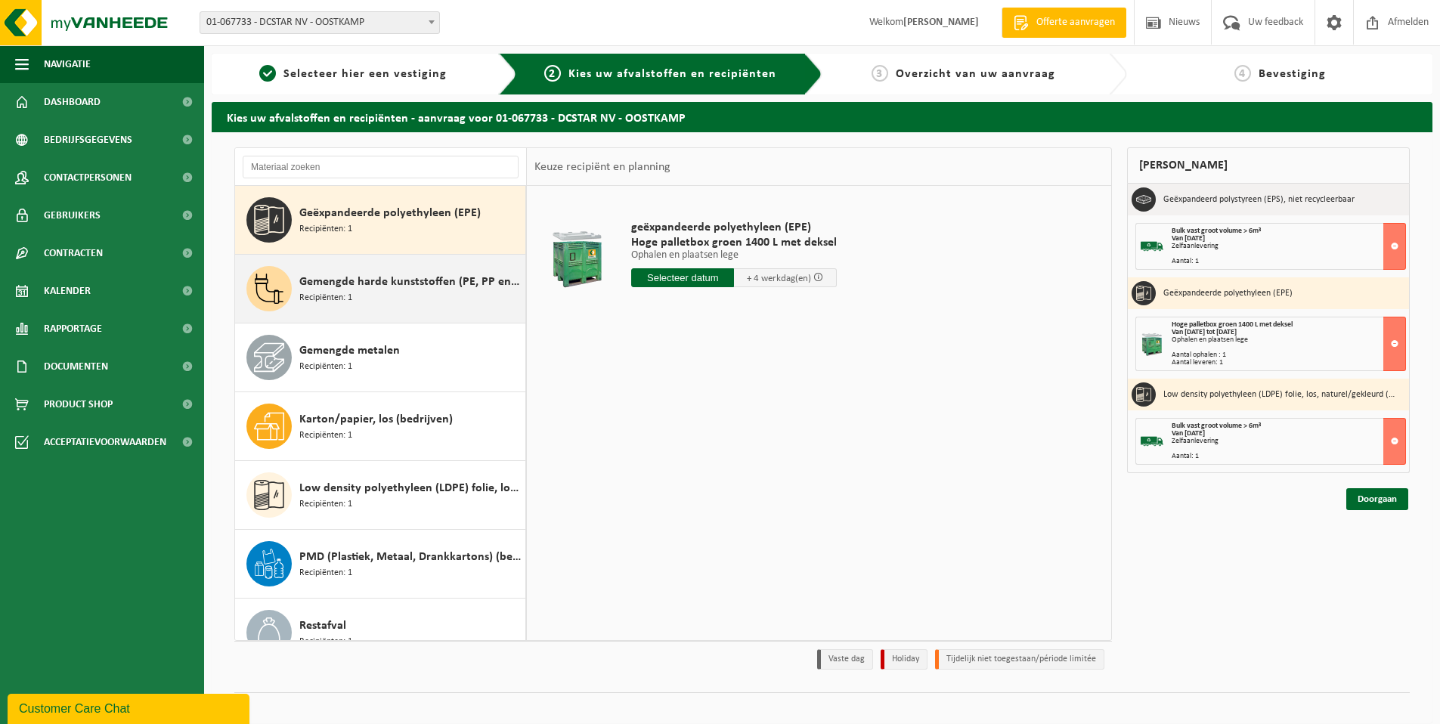
click at [392, 290] on div "Gemengde harde kunststoffen (PE, PP en PVC), recycleerbaar (industrieel) Recipi…" at bounding box center [410, 288] width 222 height 45
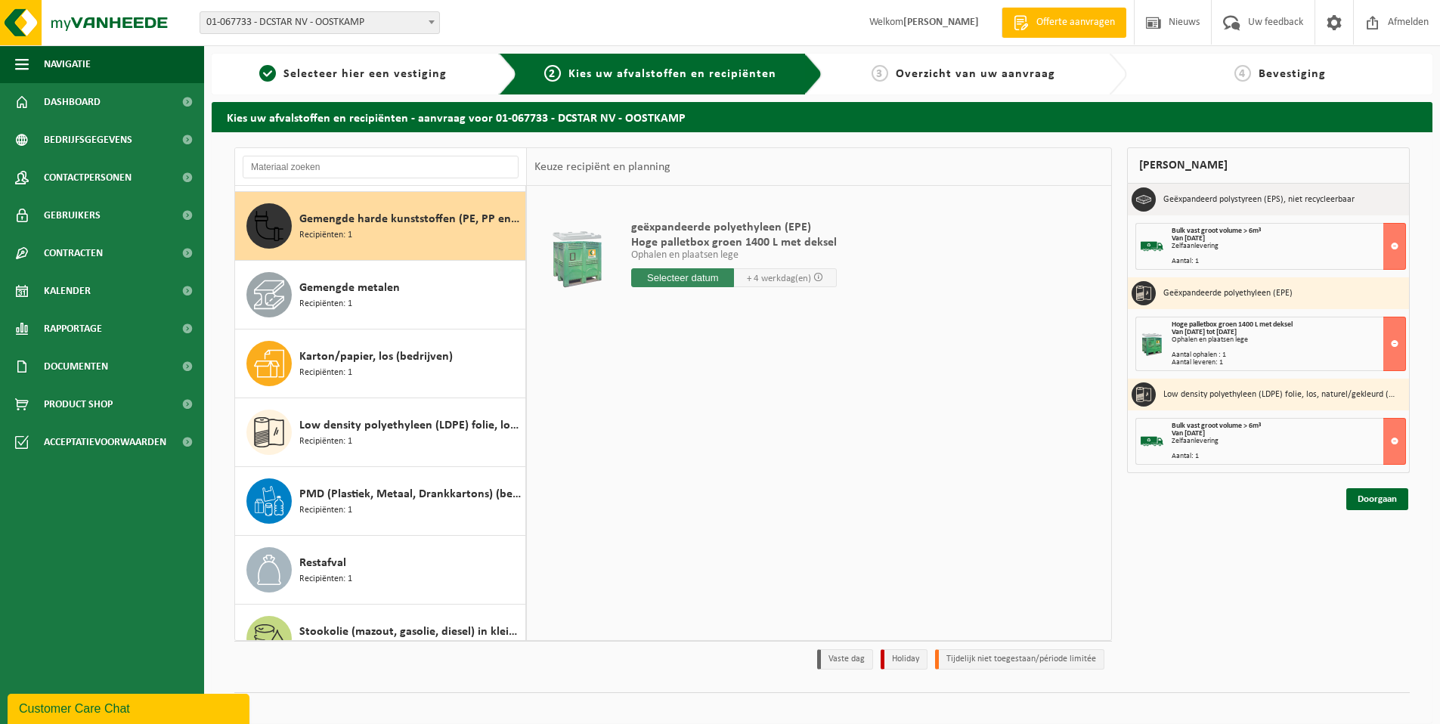
scroll to position [482, 0]
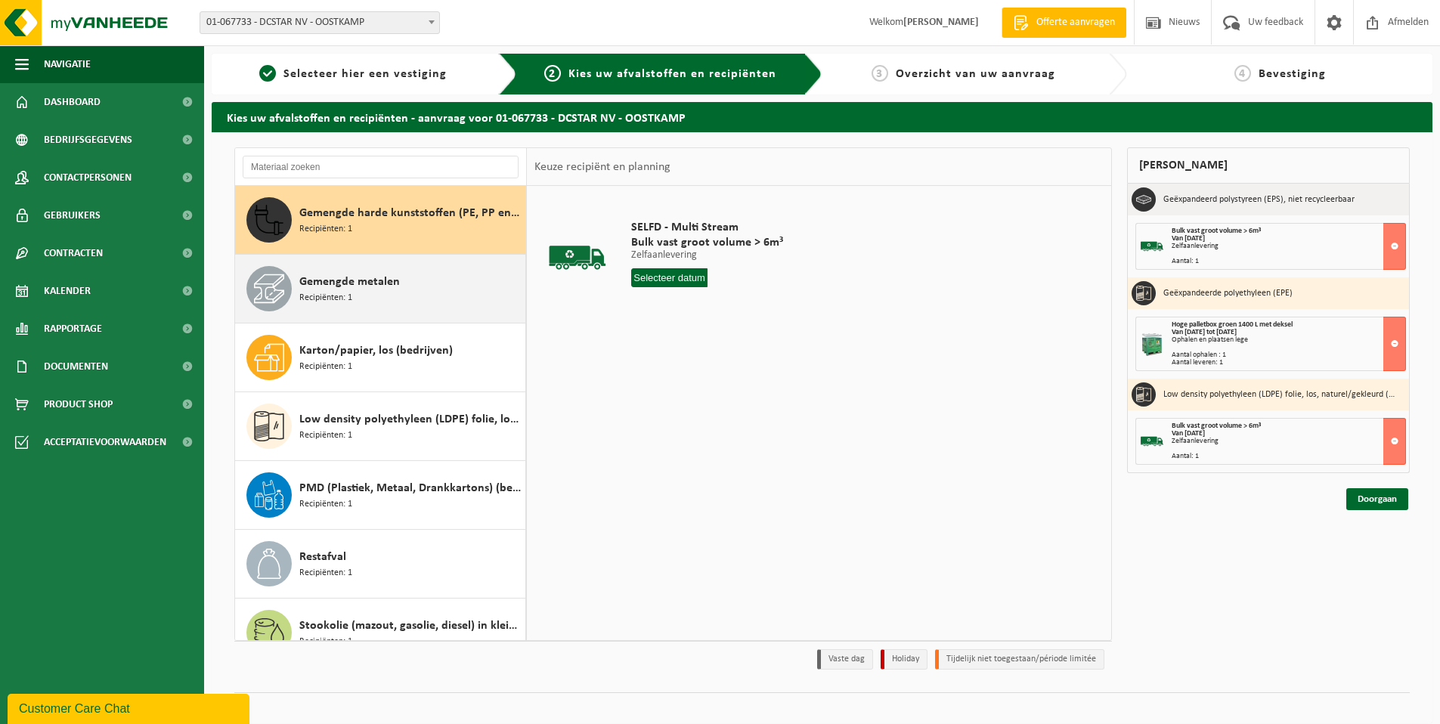
click at [372, 293] on div "Gemengde metalen Recipiënten: 1" at bounding box center [410, 288] width 222 height 45
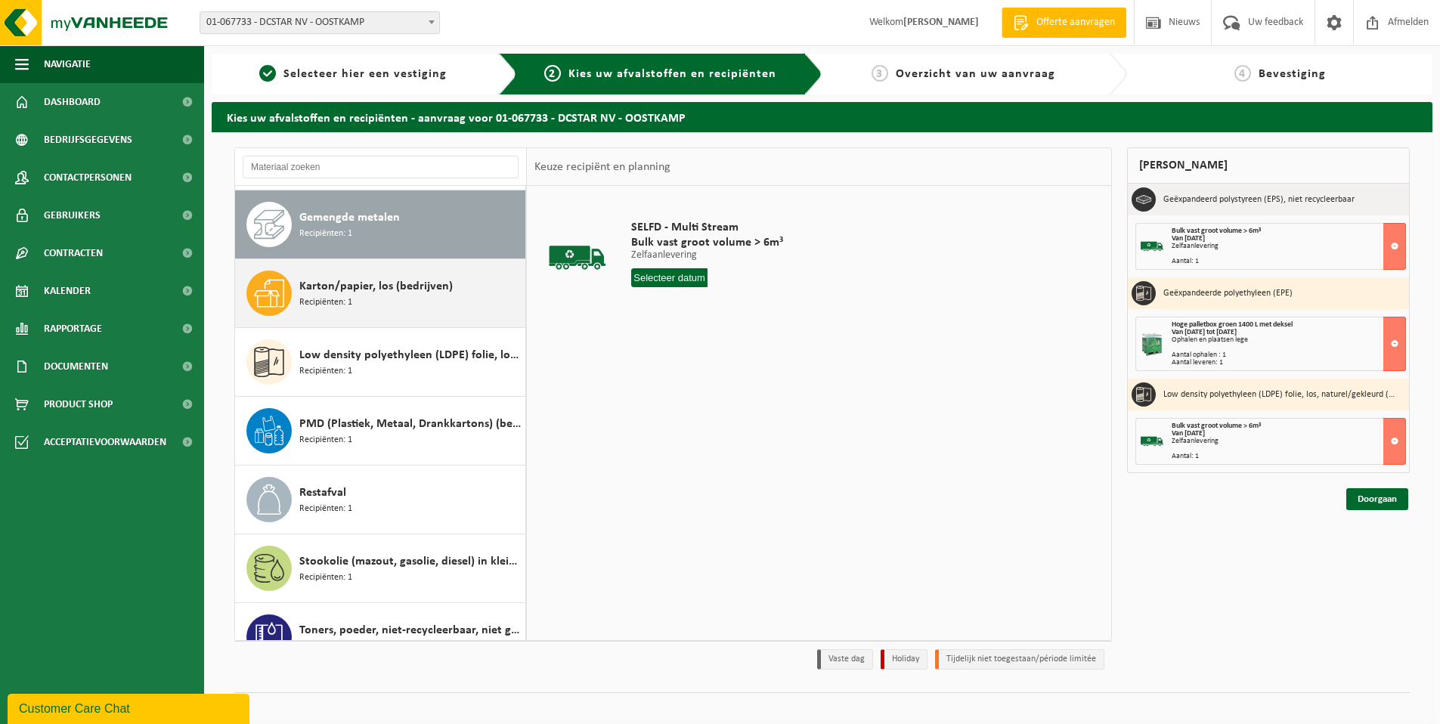
scroll to position [550, 0]
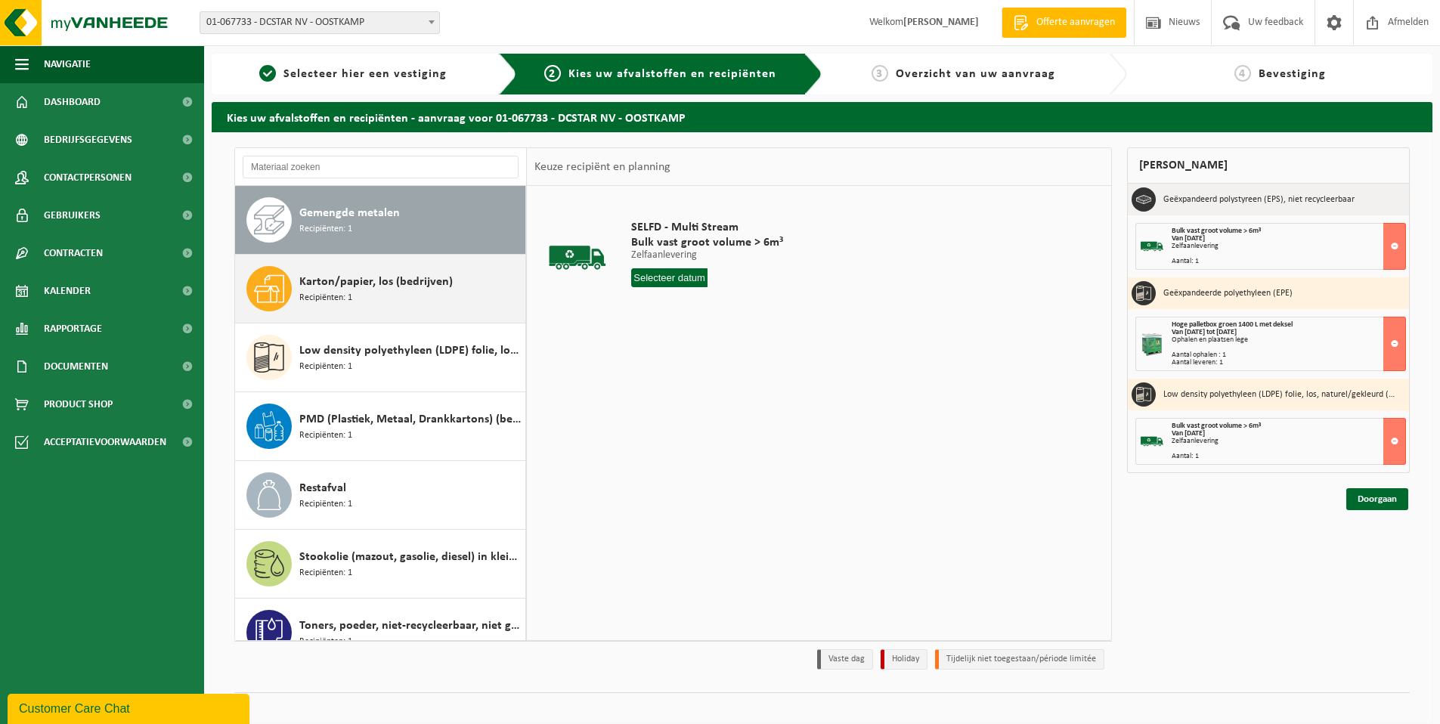
click at [381, 288] on span "Karton/papier, los (bedrijven)" at bounding box center [375, 282] width 153 height 18
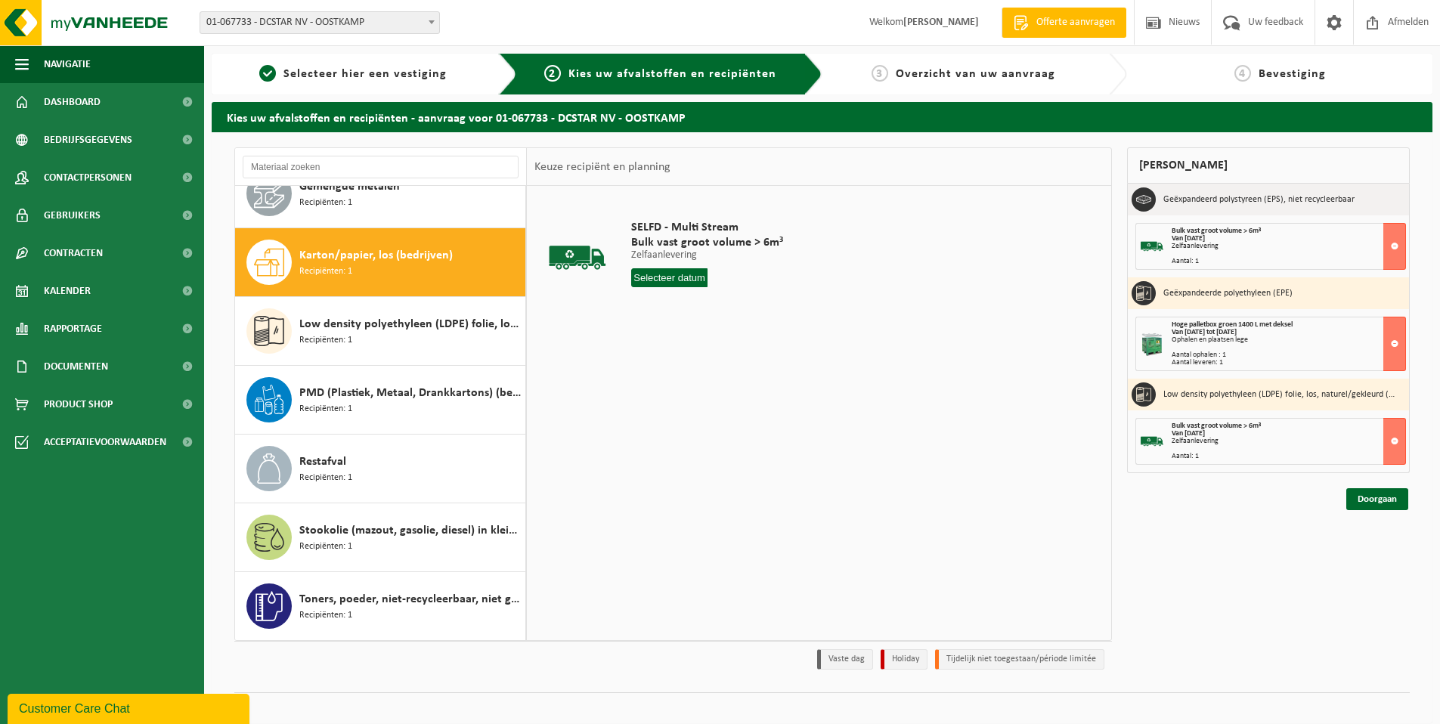
scroll to position [577, 0]
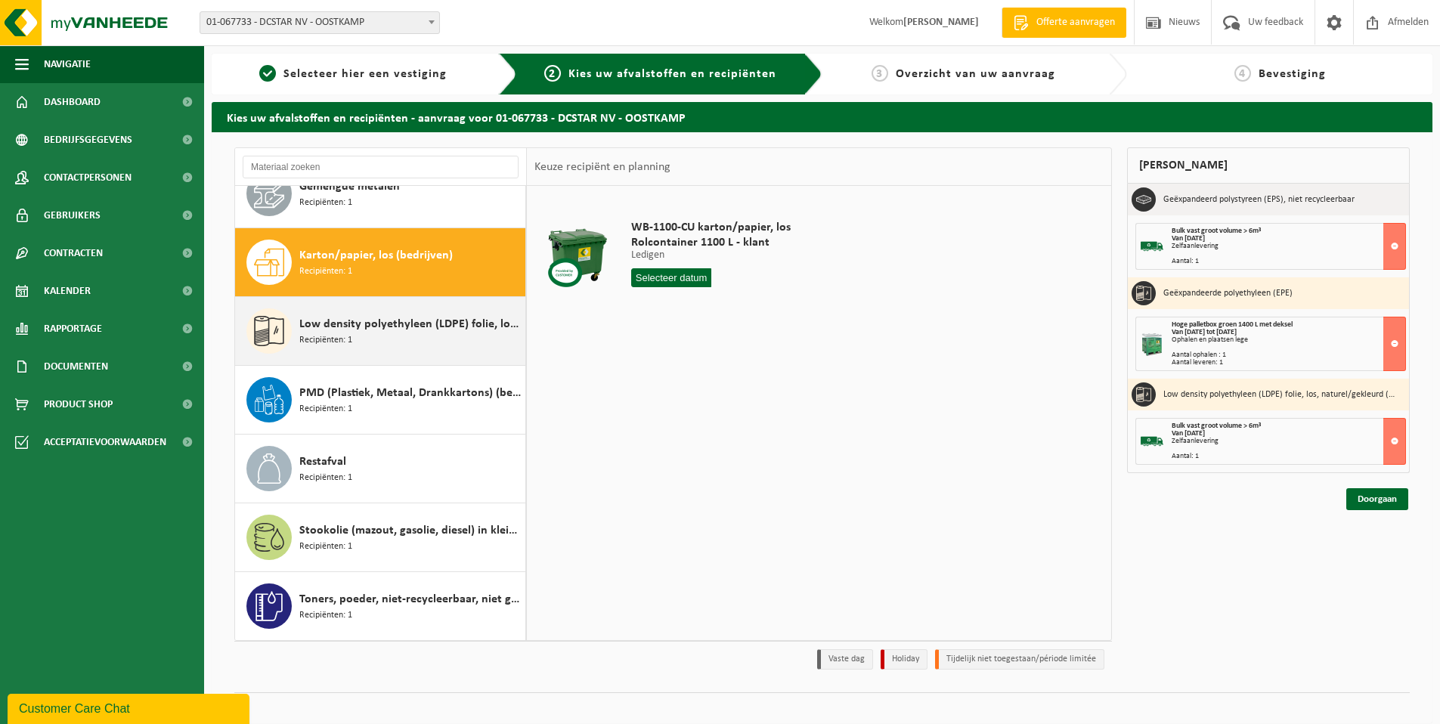
click at [389, 327] on span "Low density polyethyleen (LDPE) folie, los, naturel/gekleurd (80/20)" at bounding box center [410, 324] width 222 height 18
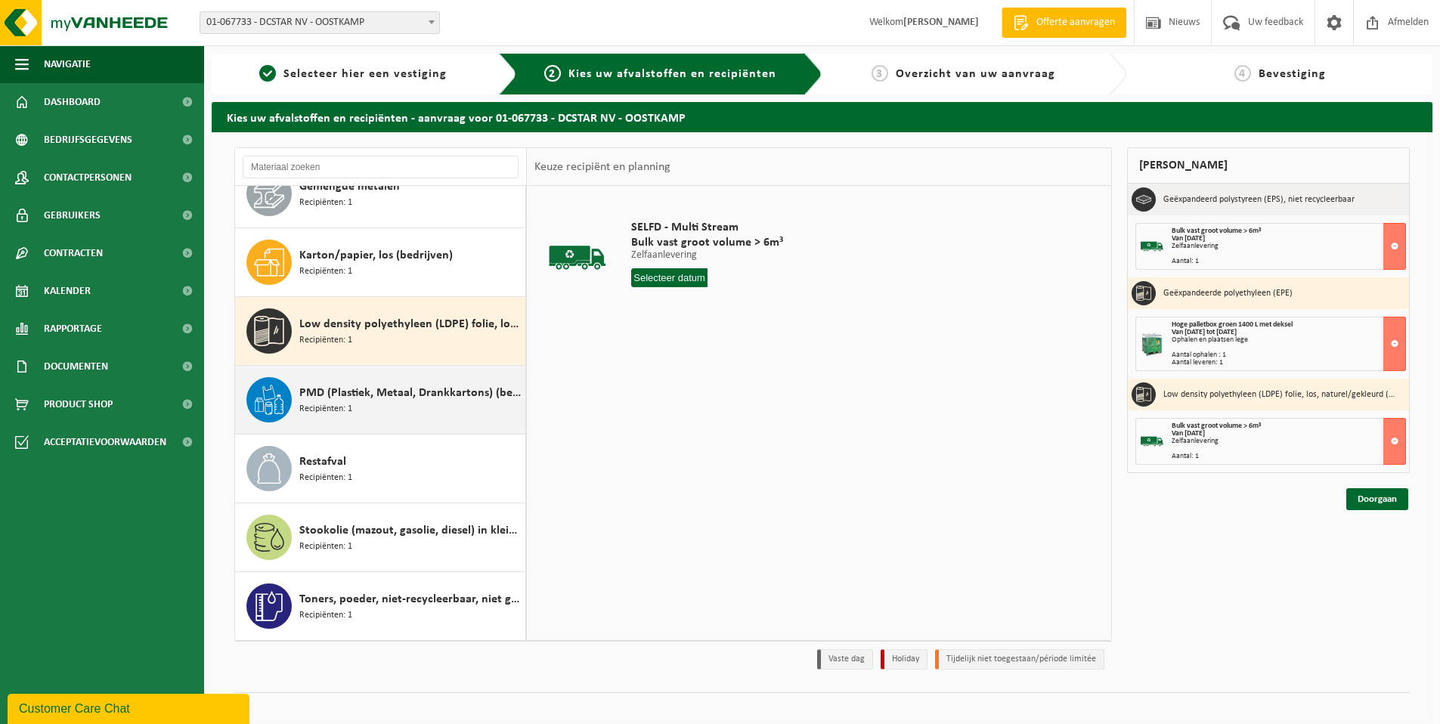
click at [407, 396] on span "PMD (Plastiek, Metaal, Drankkartons) (bedrijven)" at bounding box center [410, 393] width 222 height 18
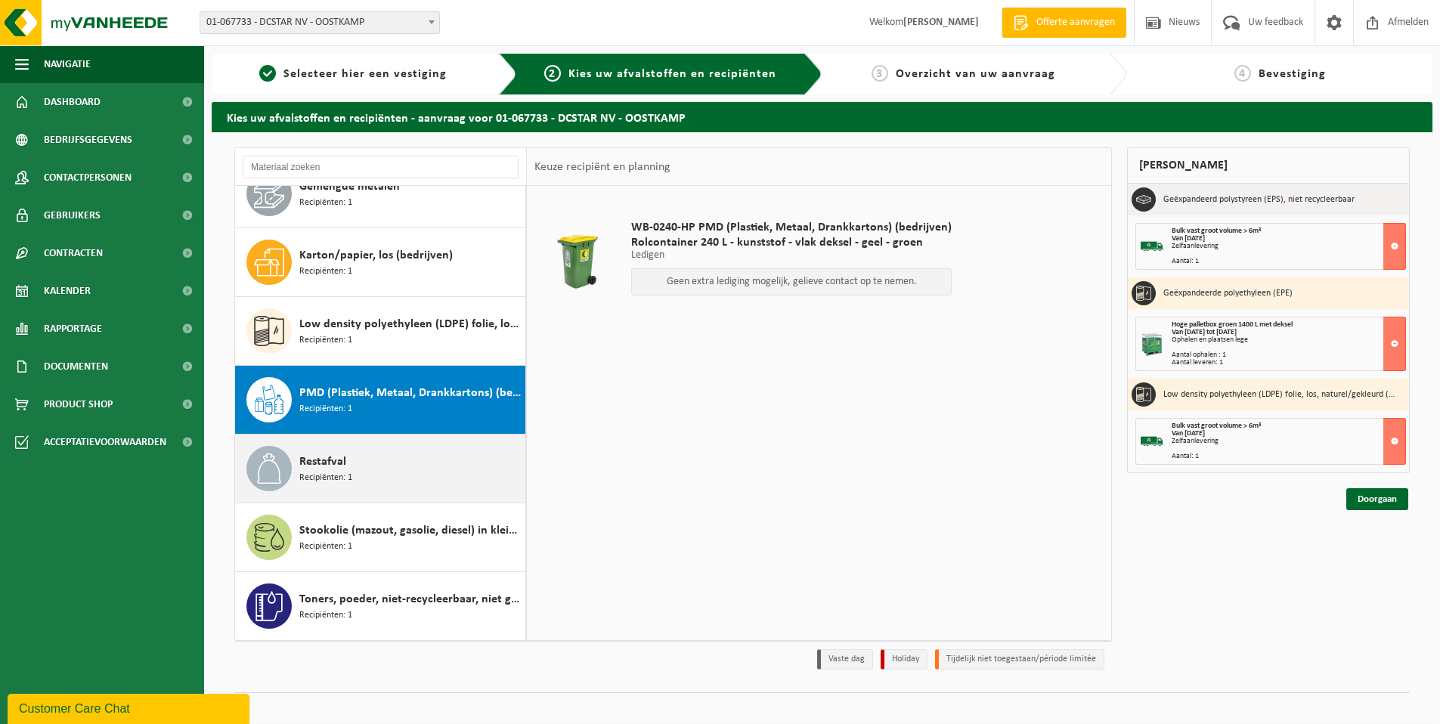
click at [374, 464] on div "Restafval Recipiënten: 1" at bounding box center [410, 468] width 222 height 45
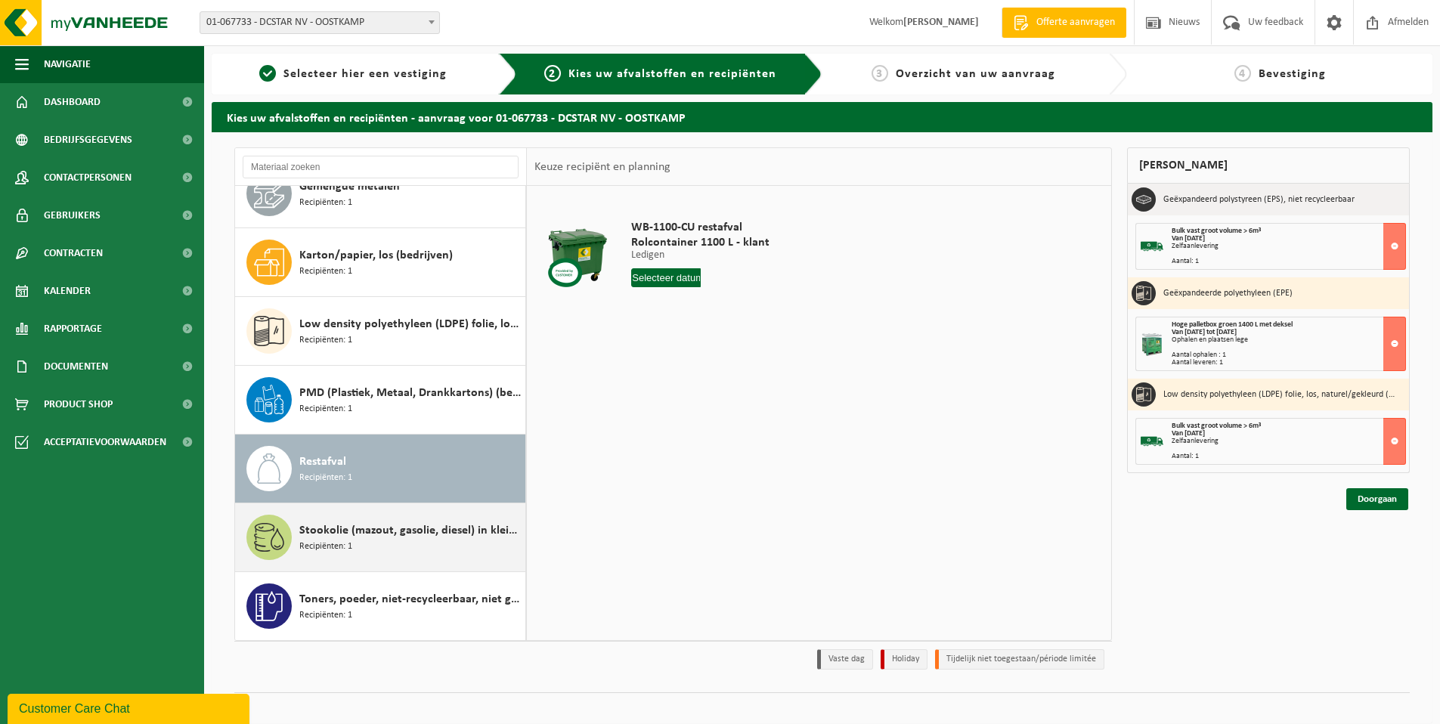
click at [383, 520] on div "Stookolie (mazout, gasolie, diesel) in kleinverpakking Recipiënten: 1" at bounding box center [410, 537] width 222 height 45
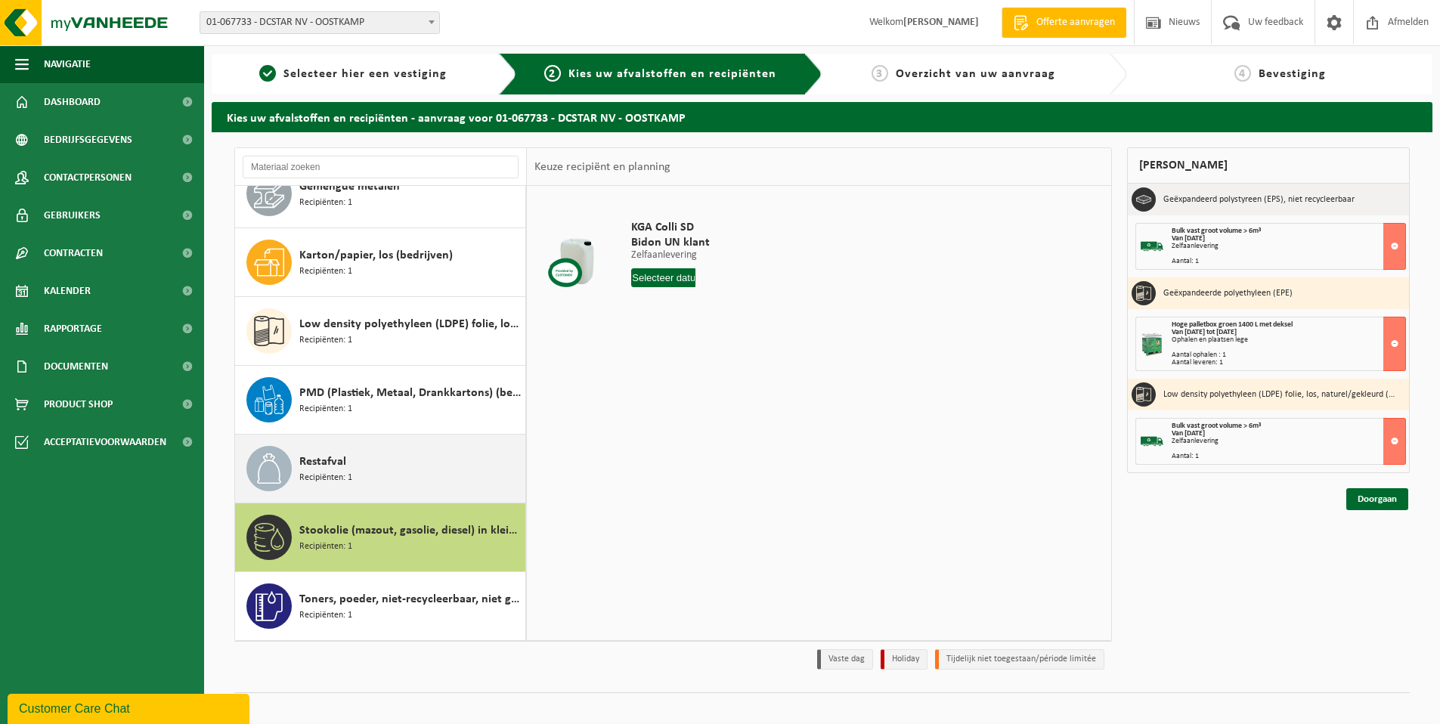
click at [373, 465] on div "Restafval Recipiënten: 1" at bounding box center [410, 468] width 222 height 45
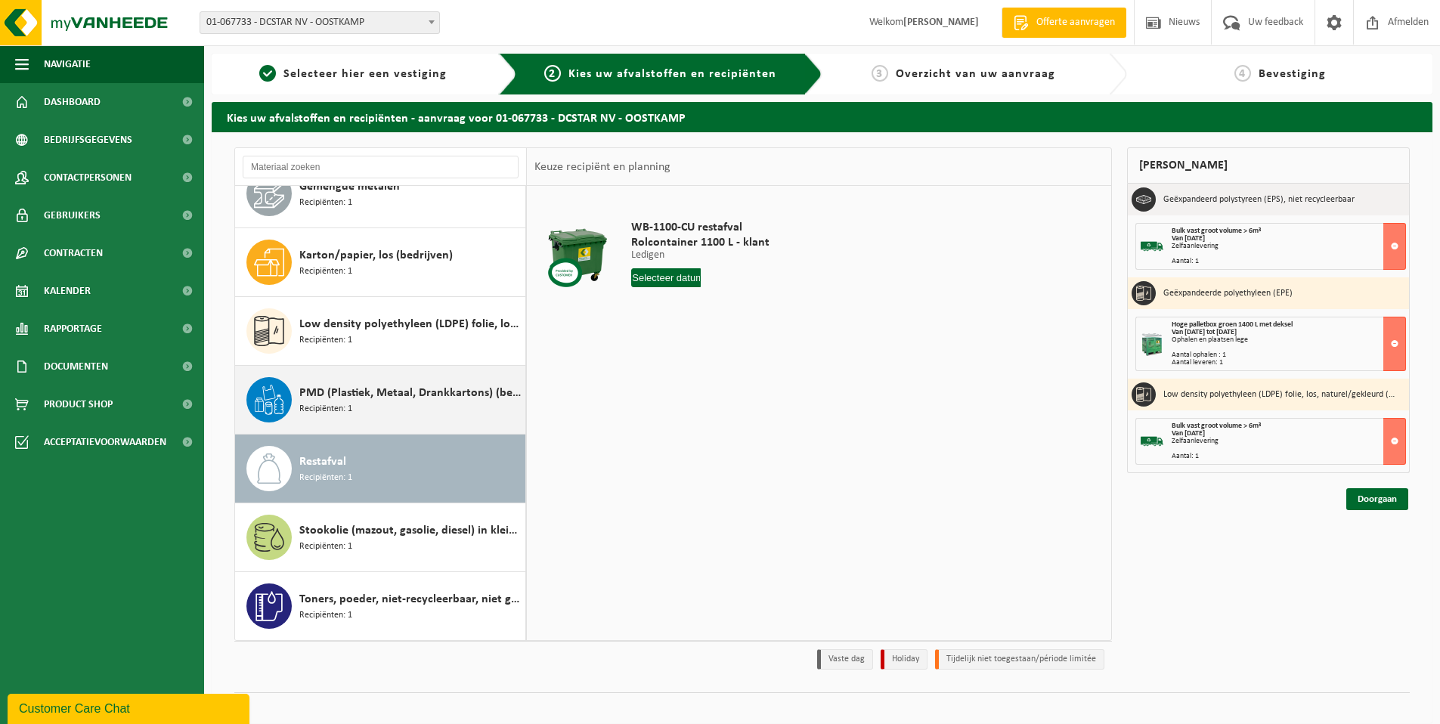
click at [374, 410] on div "PMD (Plastiek, Metaal, Drankkartons) (bedrijven) Recipiënten: 1" at bounding box center [410, 399] width 222 height 45
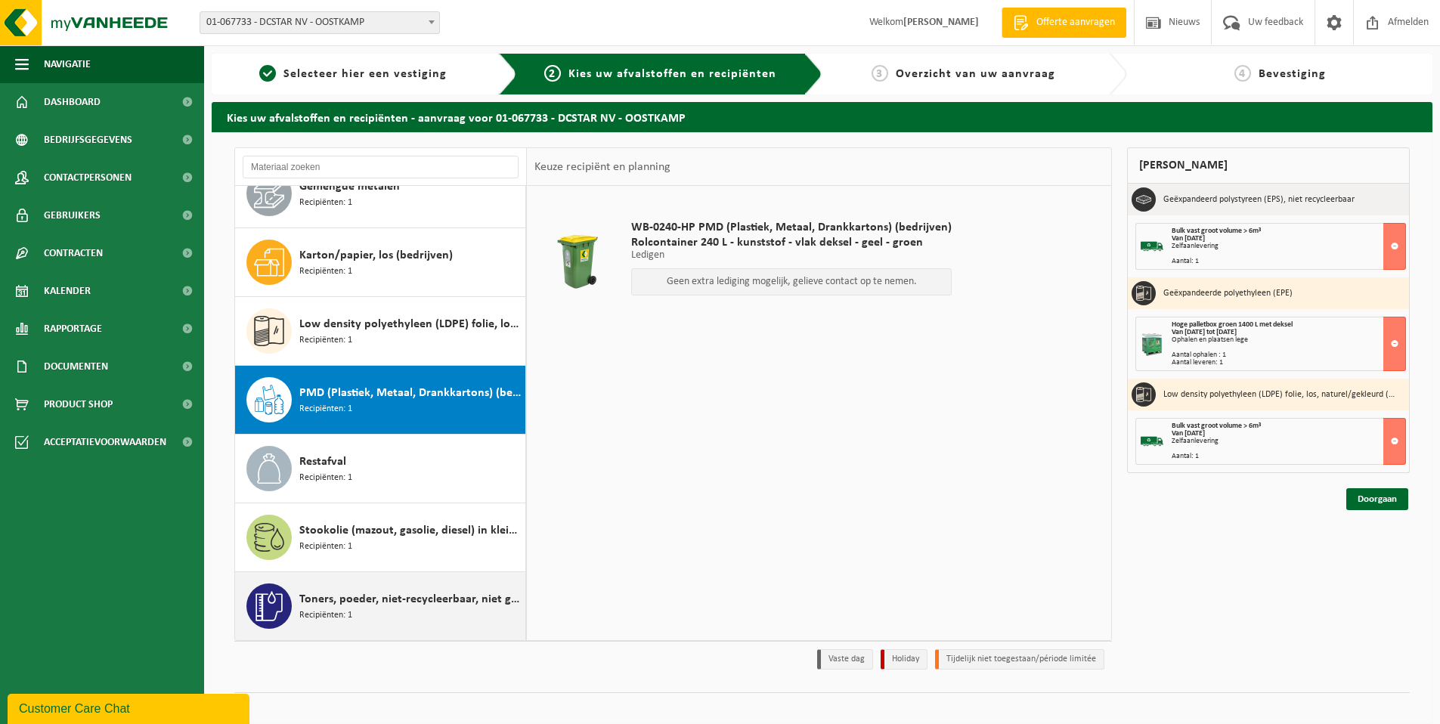
click at [358, 606] on span "Toners, poeder, niet-recycleerbaar, niet gevaarlijk" at bounding box center [410, 600] width 222 height 18
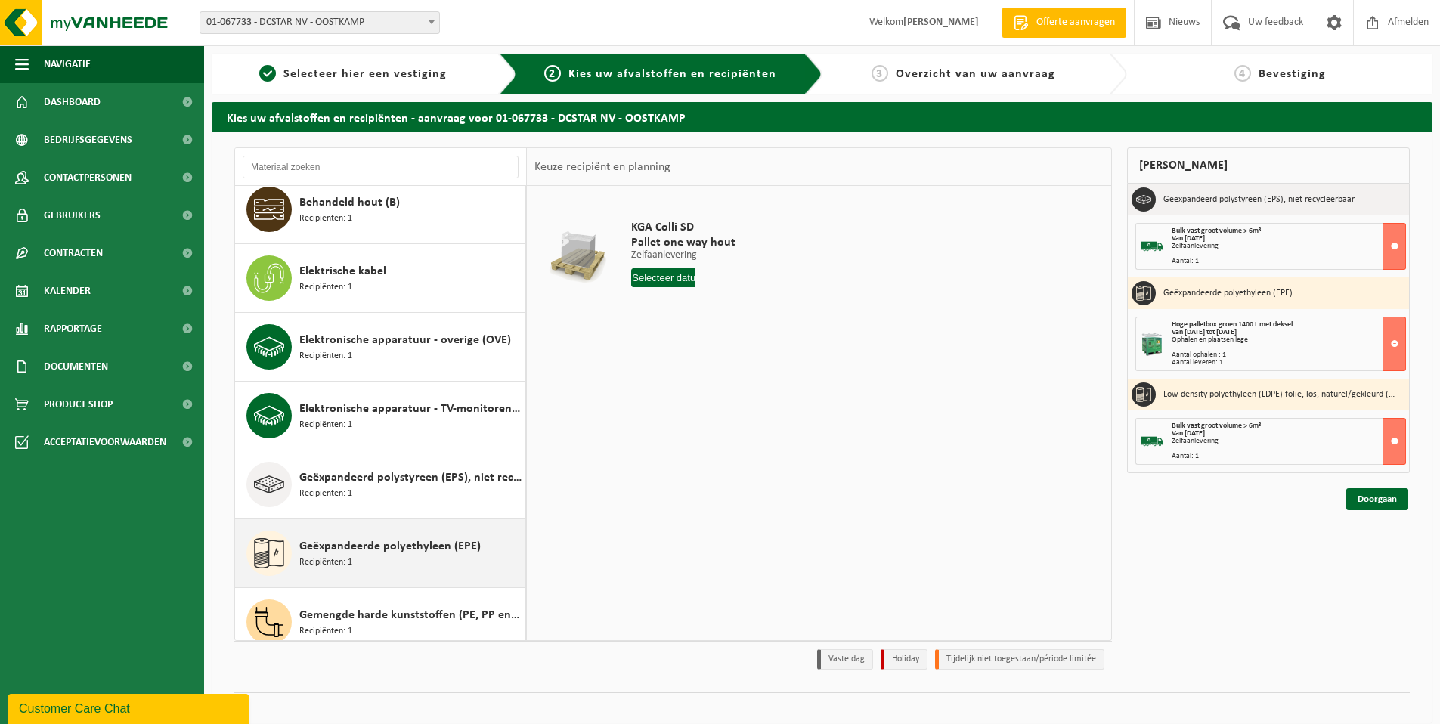
scroll to position [0, 0]
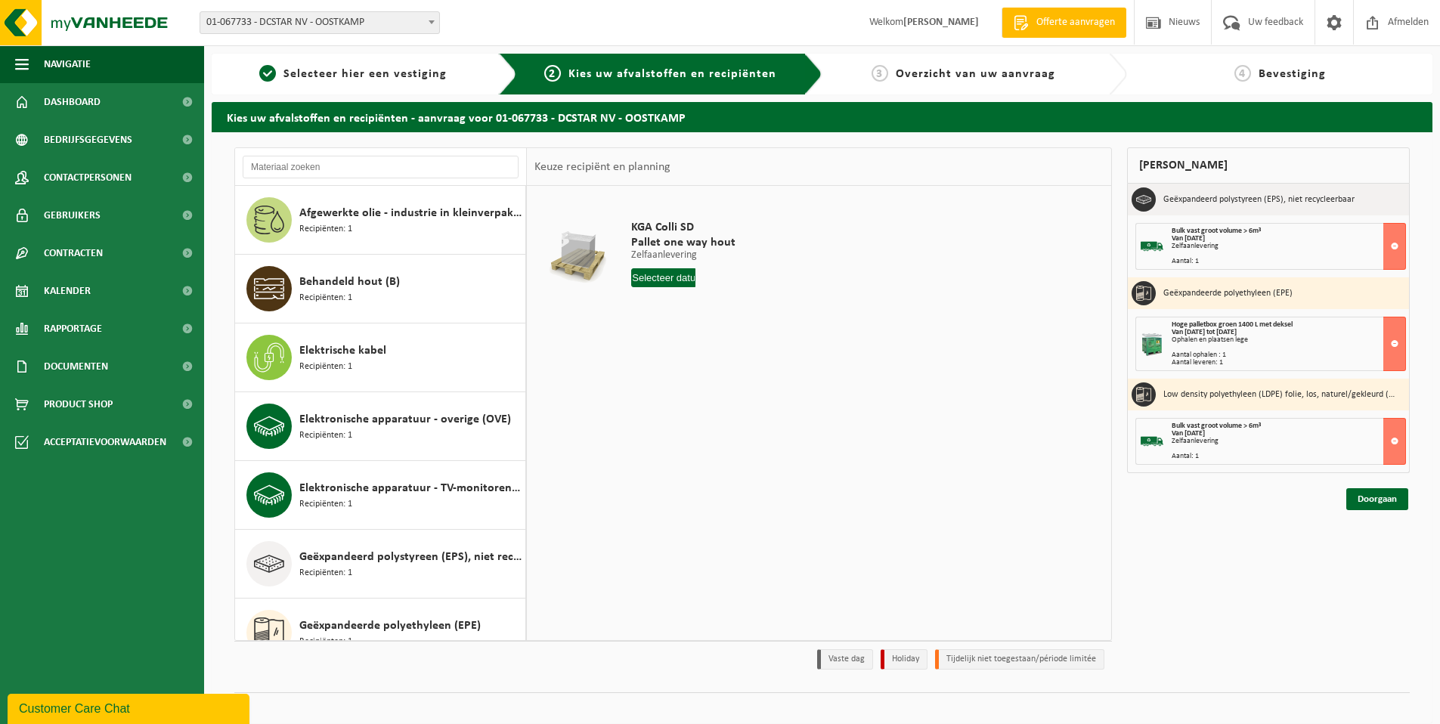
click at [857, 82] on div "3 Overzicht van uw aanvraag" at bounding box center [964, 74] width 268 height 18
click at [896, 79] on div "3 Overzicht van uw aanvraag" at bounding box center [964, 74] width 268 height 18
click at [1378, 501] on link "Doorgaan" at bounding box center [1378, 499] width 62 height 22
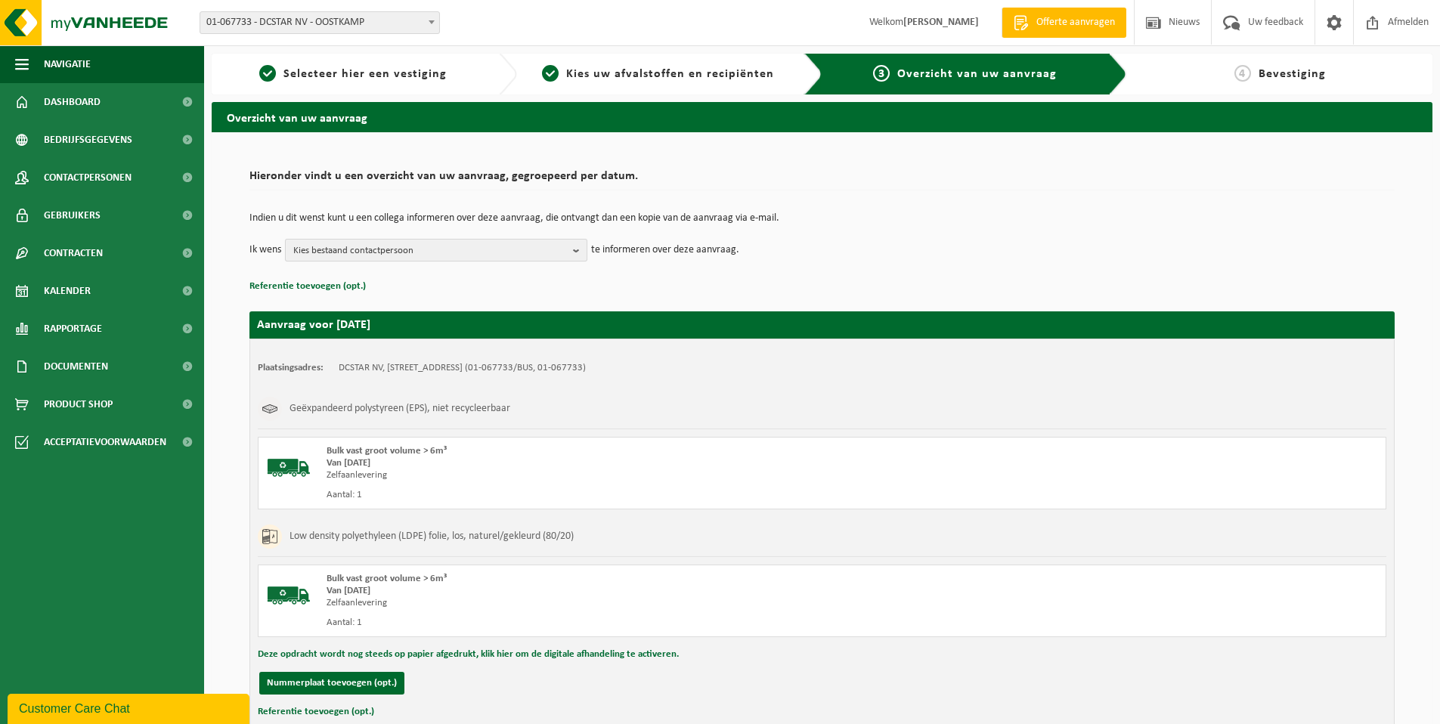
click at [575, 248] on b "button" at bounding box center [580, 250] width 14 height 21
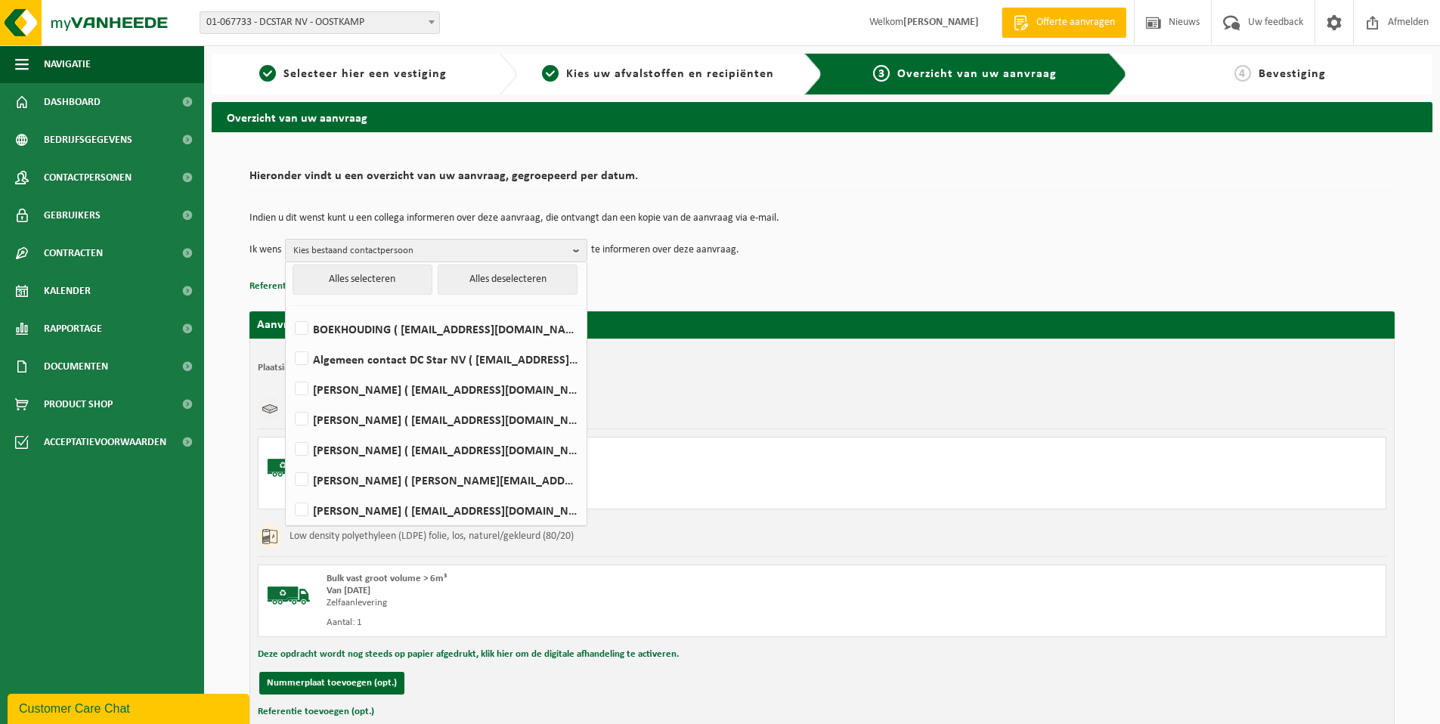
scroll to position [6, 0]
click at [384, 451] on label "[PERSON_NAME] ( [EMAIL_ADDRESS][DOMAIN_NAME] )" at bounding box center [435, 449] width 287 height 23
click at [290, 430] on input "[PERSON_NAME] ( [EMAIL_ADDRESS][DOMAIN_NAME] )" at bounding box center [289, 429] width 1 height 1
checkbox input "true"
click at [693, 260] on p "te informeren over deze aanvraag." at bounding box center [665, 250] width 148 height 23
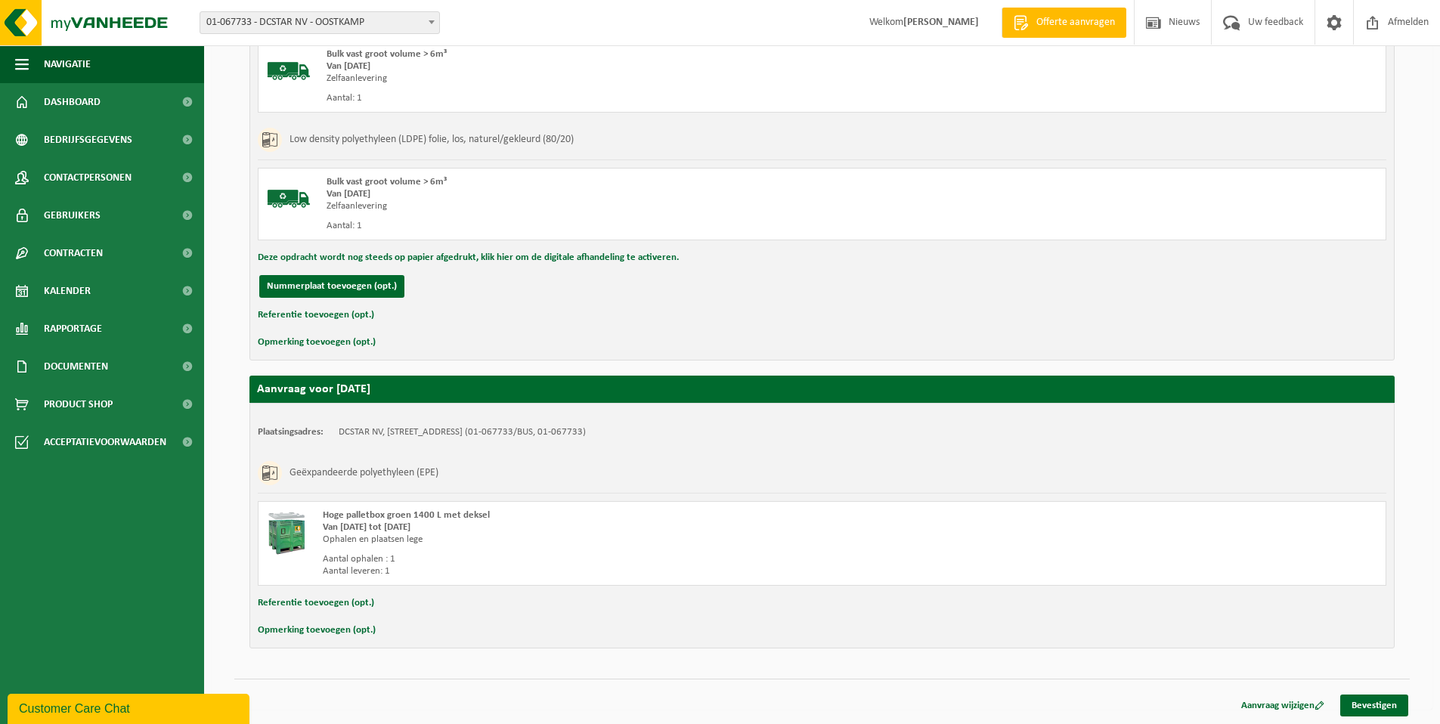
scroll to position [398, 0]
click at [1369, 704] on link "Bevestigen" at bounding box center [1375, 705] width 68 height 22
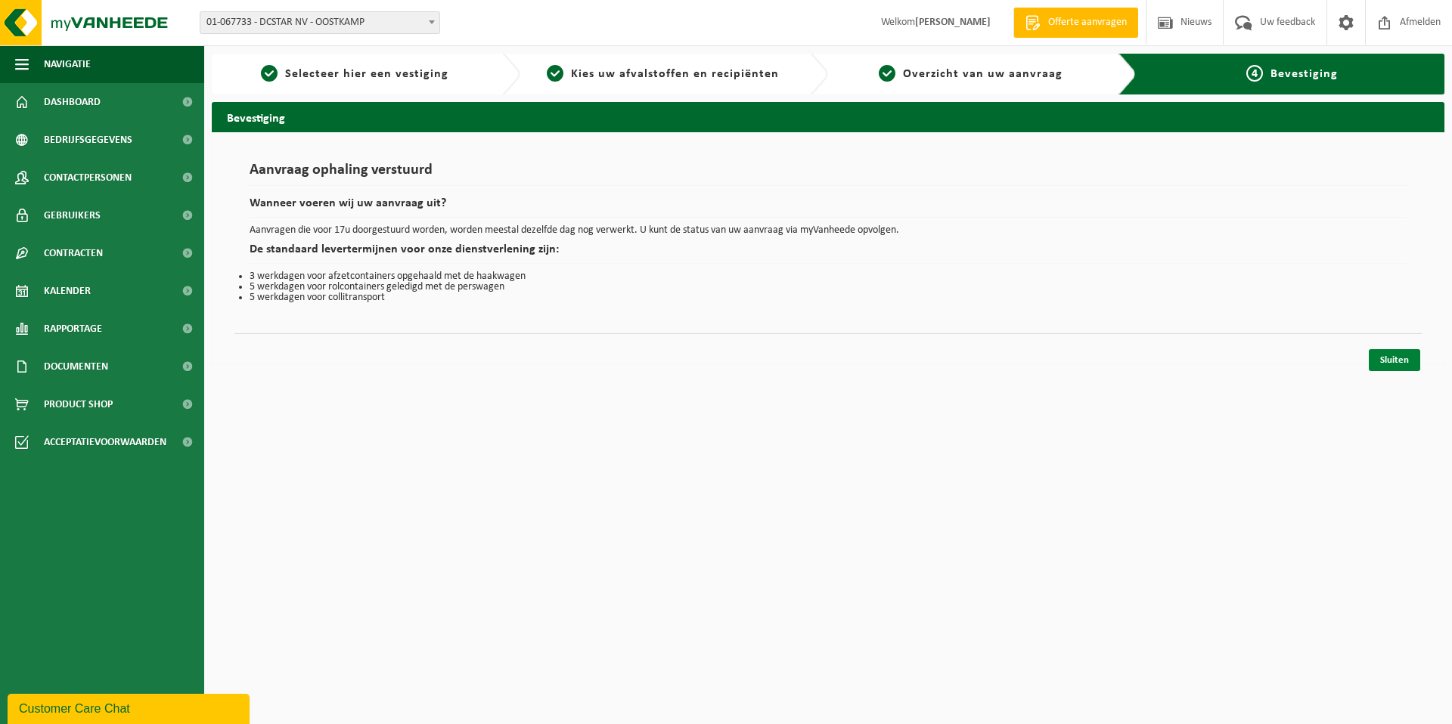
click at [1401, 355] on link "Sluiten" at bounding box center [1394, 360] width 51 height 22
